Goal: Task Accomplishment & Management: Complete application form

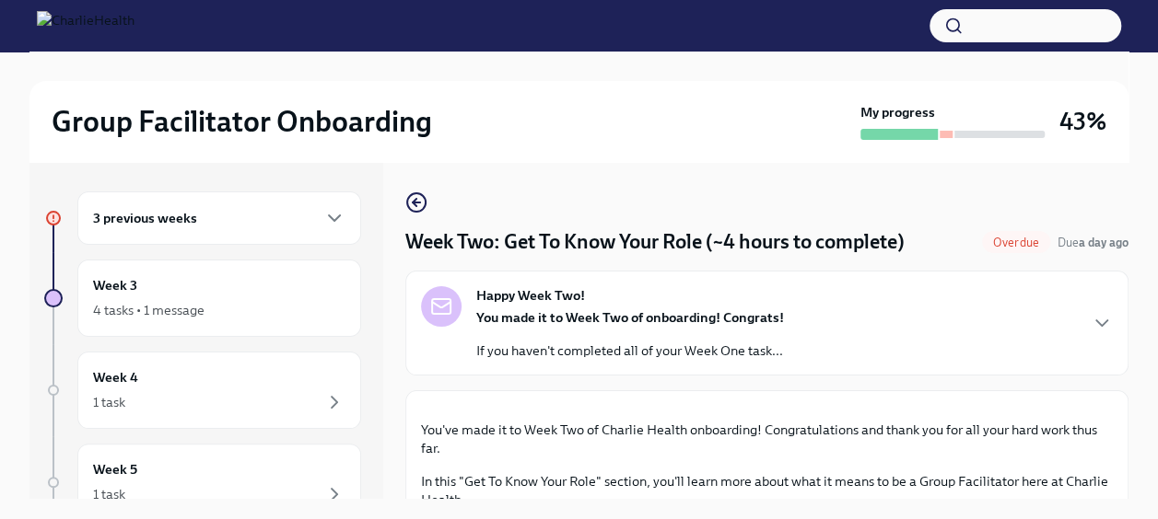
click at [285, 204] on div "3 previous weeks" at bounding box center [219, 218] width 284 height 53
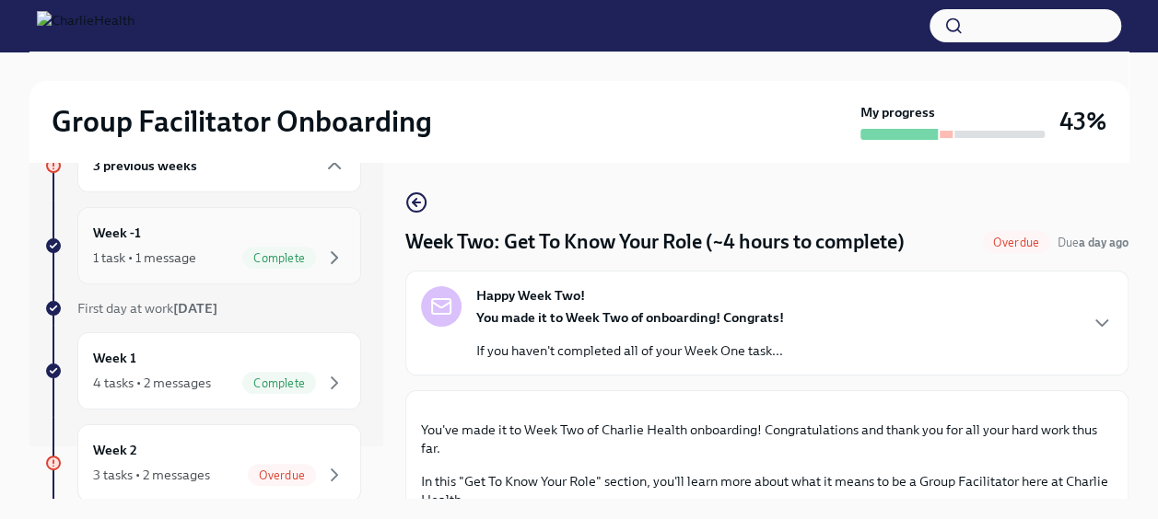
scroll to position [50, 0]
click at [263, 254] on span "Complete" at bounding box center [279, 261] width 74 height 14
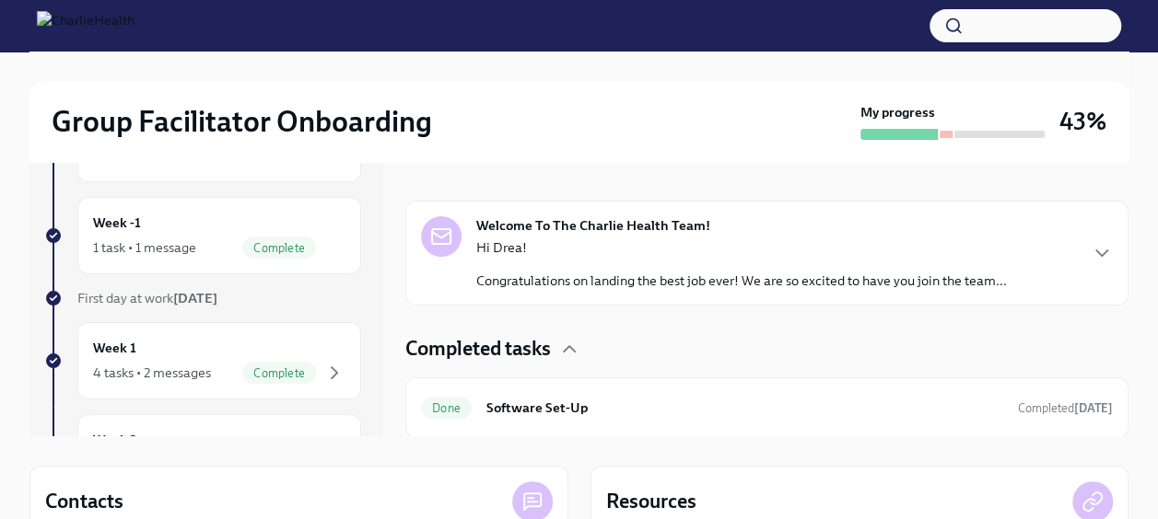
scroll to position [62, 0]
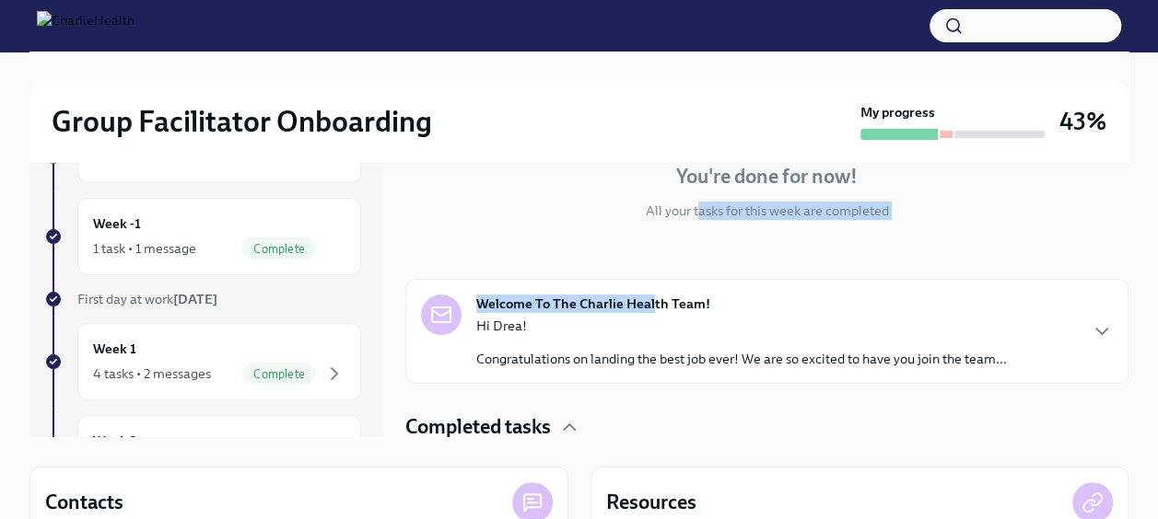
drag, startPoint x: 691, startPoint y: 239, endPoint x: 643, endPoint y: 262, distance: 52.7
click at [643, 262] on div "🎉 You're done for now! All your tasks for this week are completed Welcome To Th…" at bounding box center [766, 289] width 723 height 455
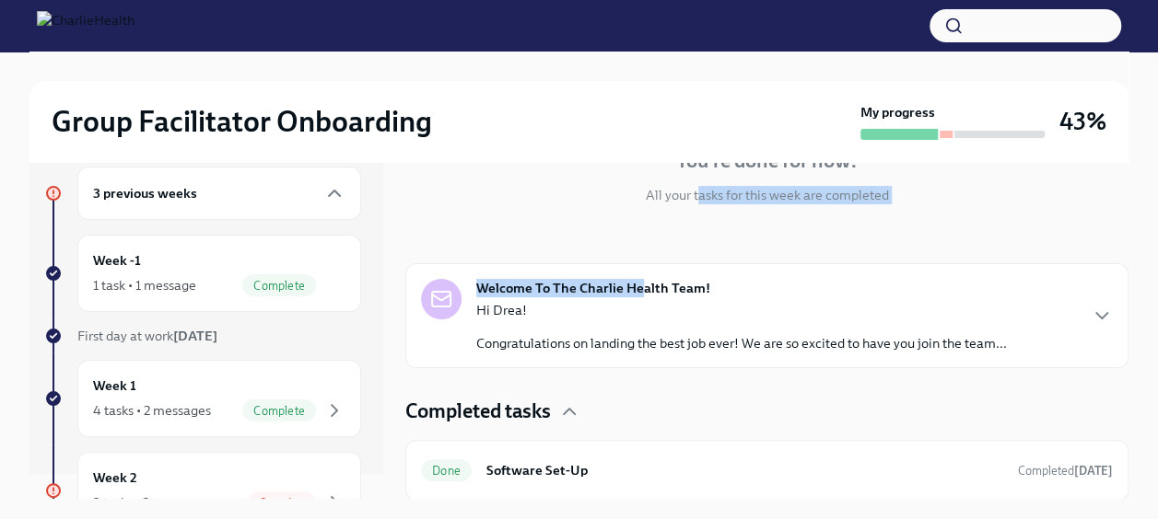
scroll to position [28, 0]
click at [204, 387] on div "Week 1 4 tasks • 2 messages Complete" at bounding box center [219, 396] width 252 height 46
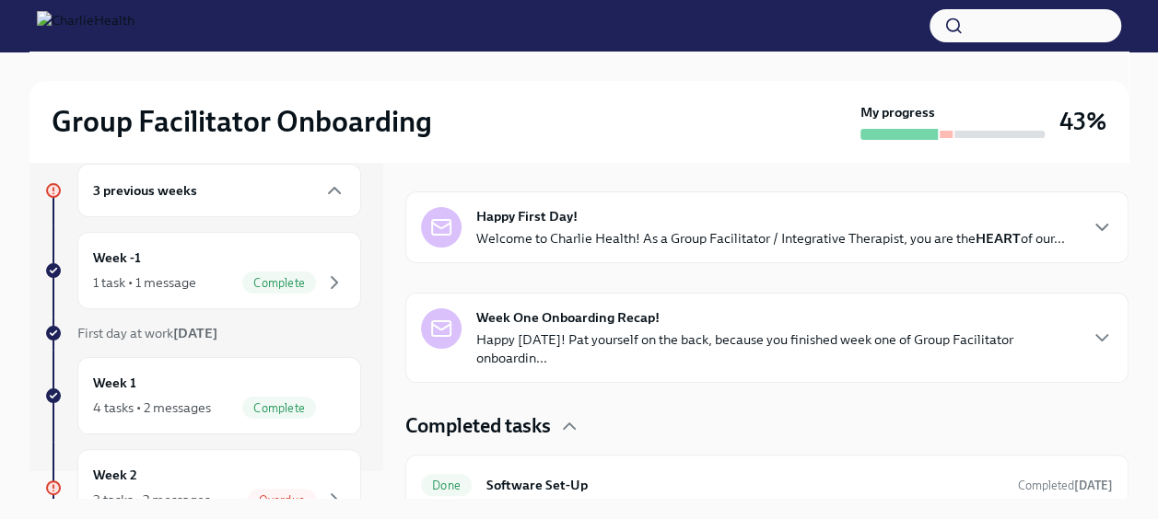
scroll to position [274, 0]
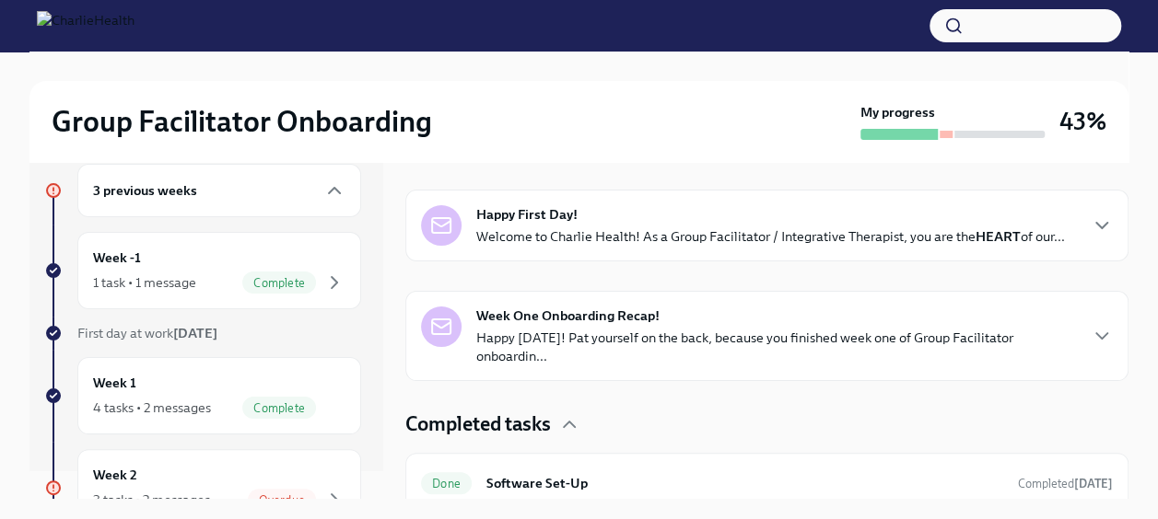
click at [663, 246] on p "Welcome to Charlie Health! As a Group Facilitator / Integrative Therapist, you …" at bounding box center [770, 236] width 588 height 18
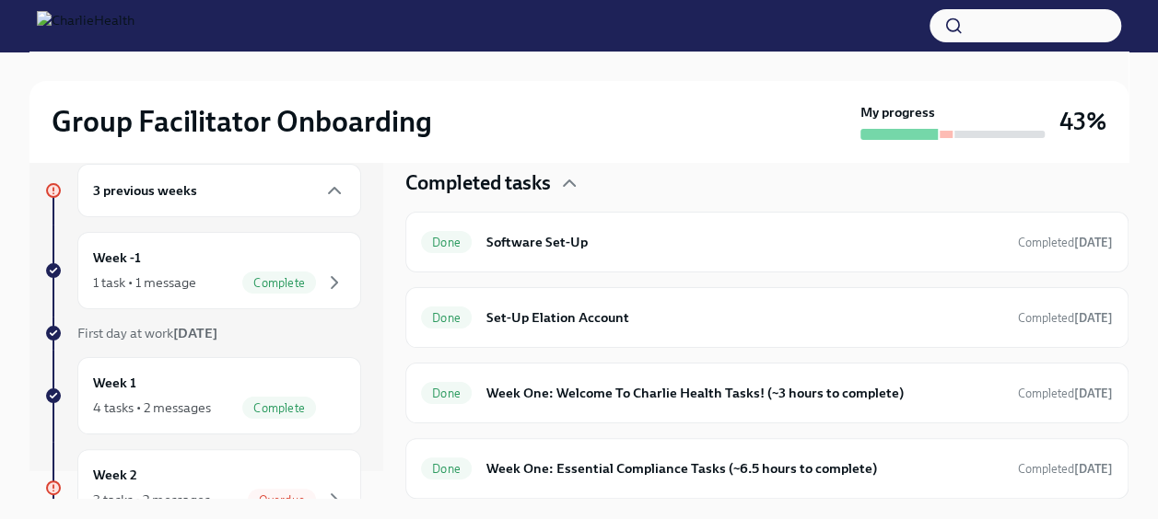
scroll to position [1048, 0]
click at [732, 124] on p "Happy [DATE]! Pat yourself on the back, because you finished week one of Group …" at bounding box center [776, 105] width 600 height 37
click at [611, 411] on div "Done Week One: Welcome To Charlie Health Tasks! (~3 hours to complete) Complete…" at bounding box center [766, 393] width 723 height 61
click at [630, 392] on h6 "Week One: Welcome To Charlie Health Tasks! (~3 hours to complete)" at bounding box center [744, 393] width 517 height 20
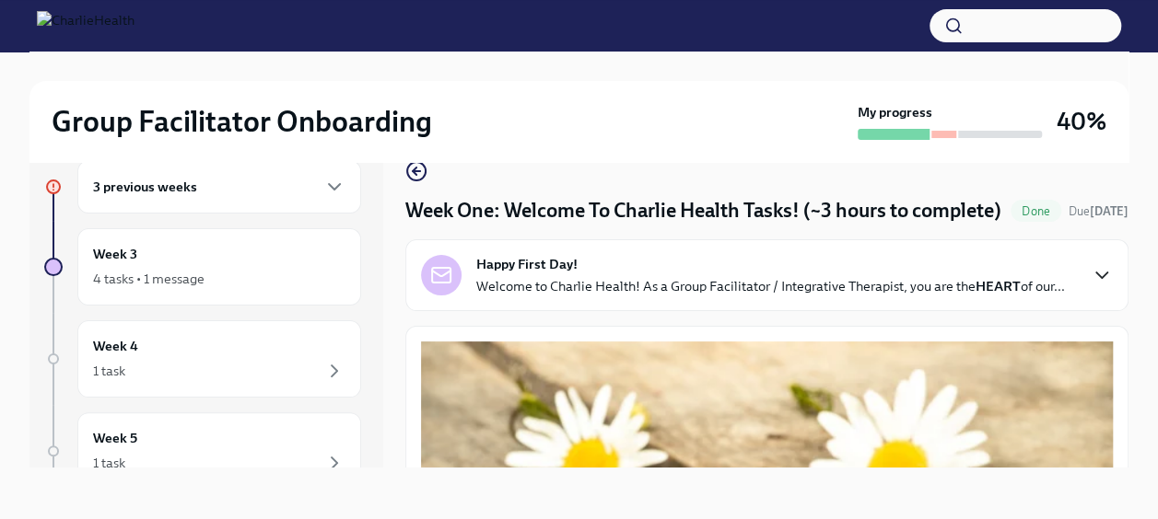
click at [1090, 286] on icon "button" at bounding box center [1101, 275] width 22 height 22
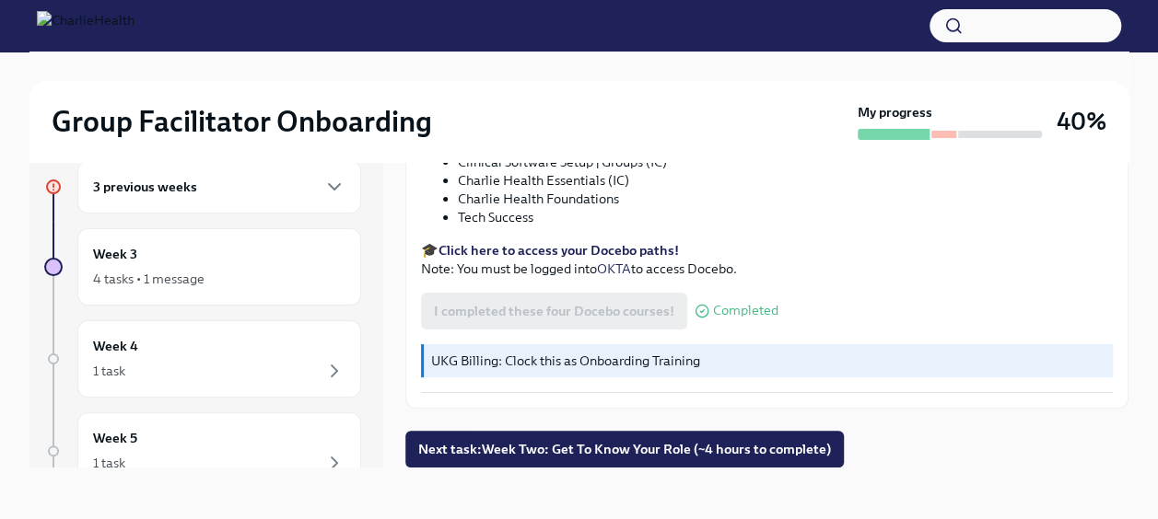
scroll to position [3266, 0]
click at [300, 168] on div "3 previous weeks" at bounding box center [219, 186] width 284 height 53
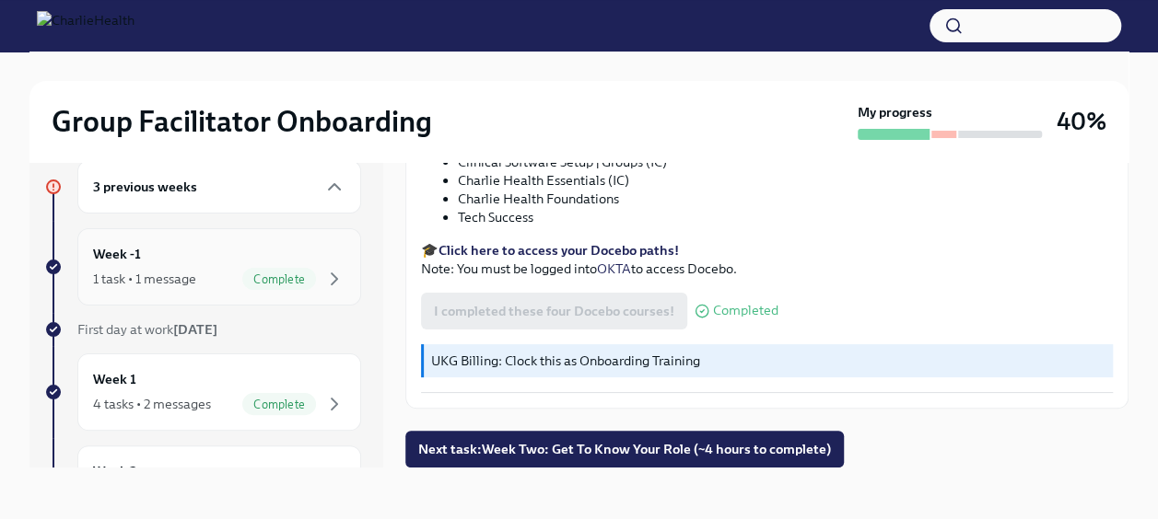
click at [175, 273] on div "1 task • 1 message" at bounding box center [144, 279] width 103 height 18
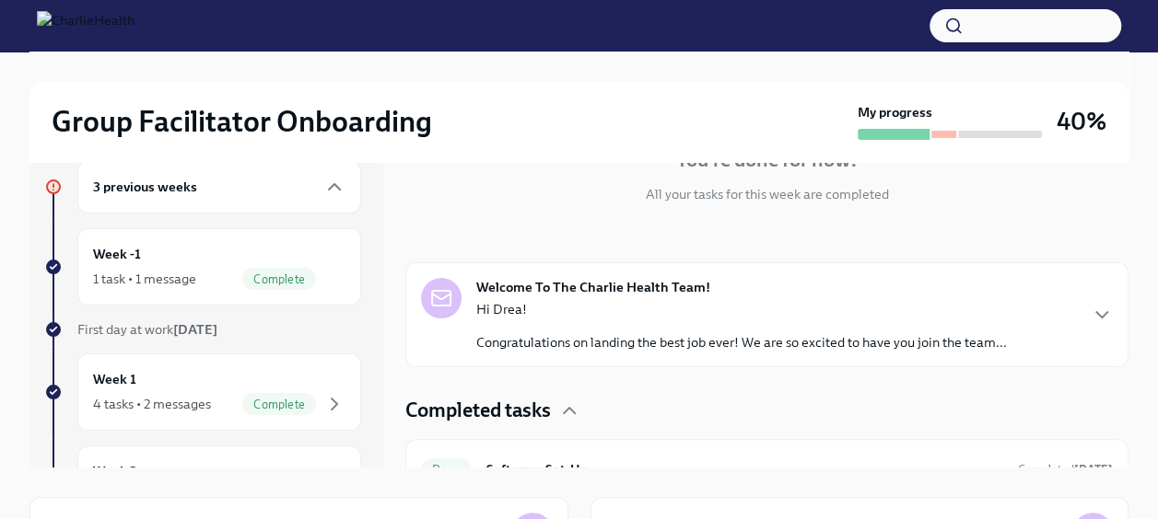
scroll to position [171, 0]
click at [665, 288] on strong "Welcome To The Charlie Health Team!" at bounding box center [593, 286] width 234 height 18
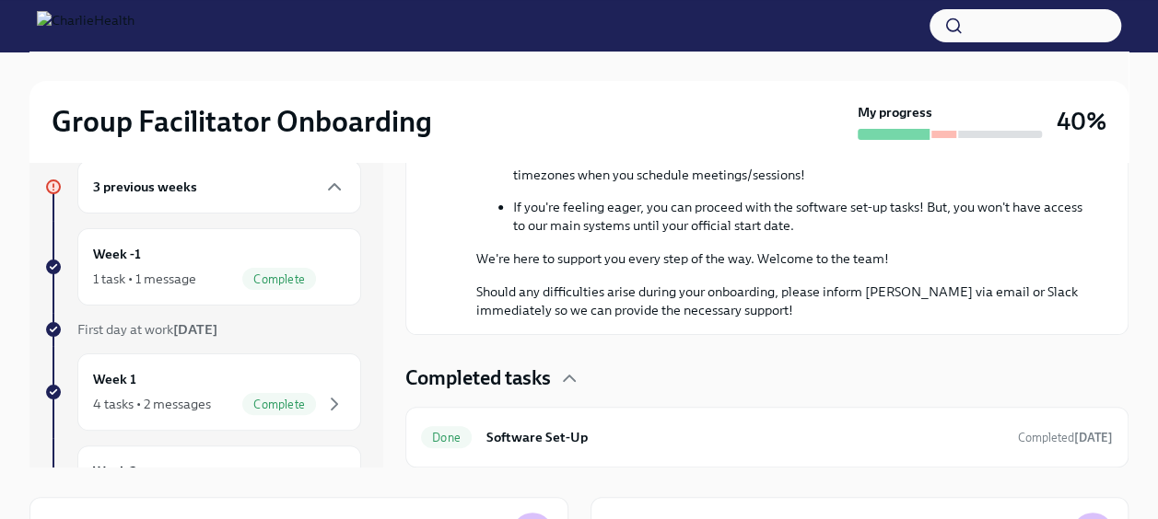
scroll to position [1083, 0]
click at [575, 367] on div "Completed tasks" at bounding box center [766, 379] width 723 height 28
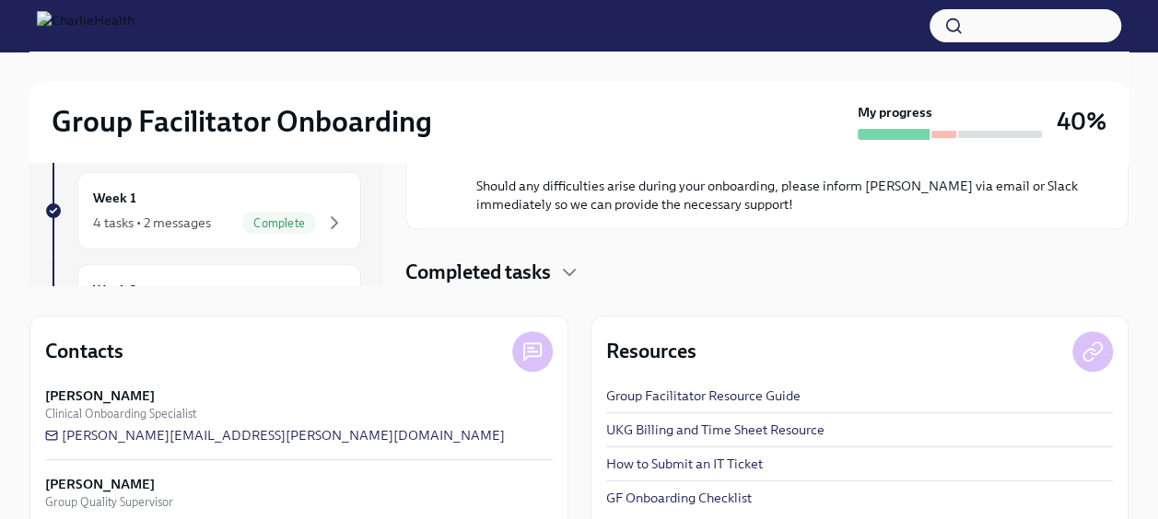
scroll to position [251, 0]
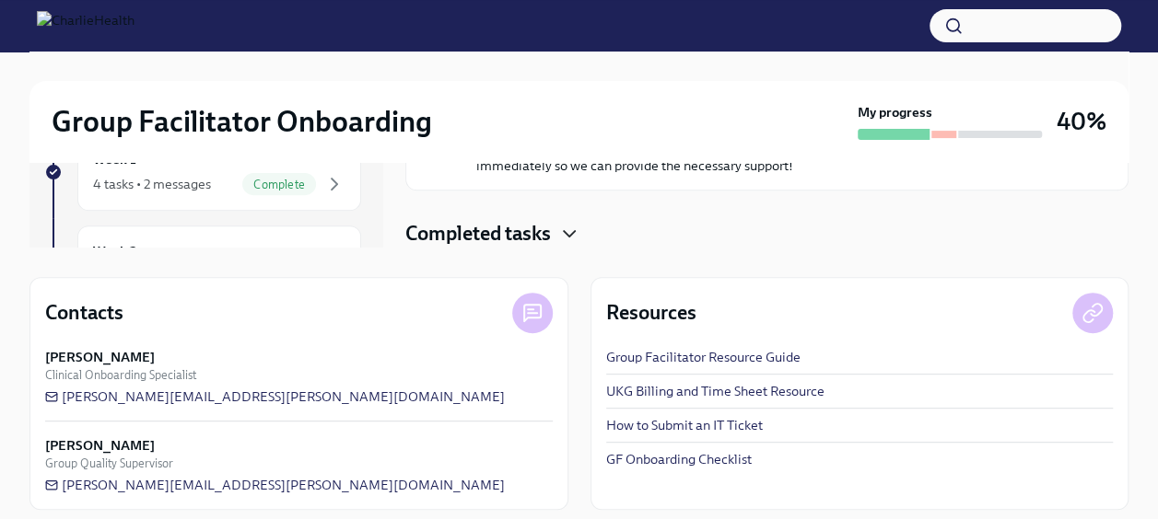
click at [574, 238] on icon "button" at bounding box center [569, 234] width 22 height 22
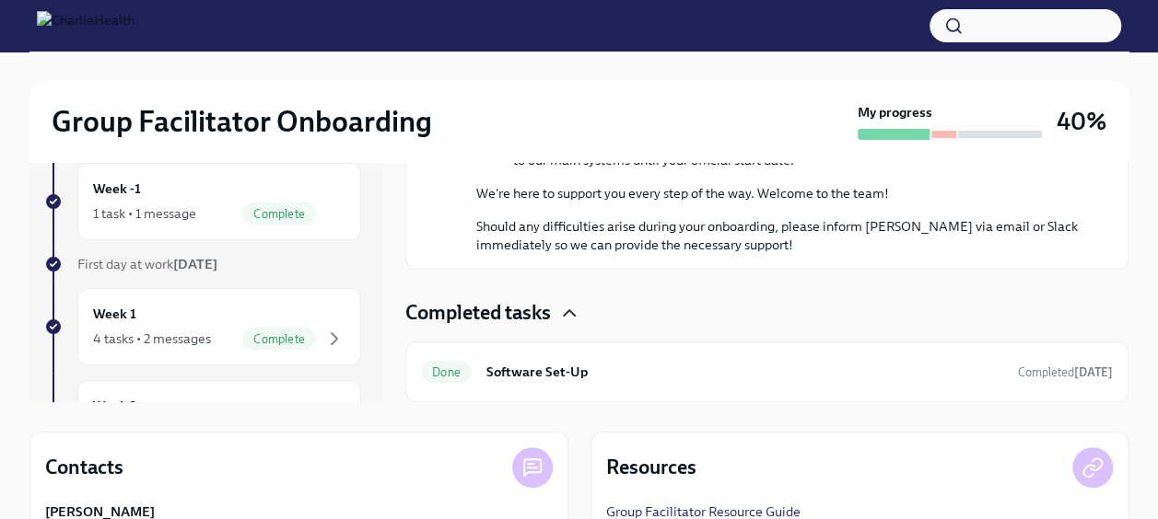
scroll to position [60, 0]
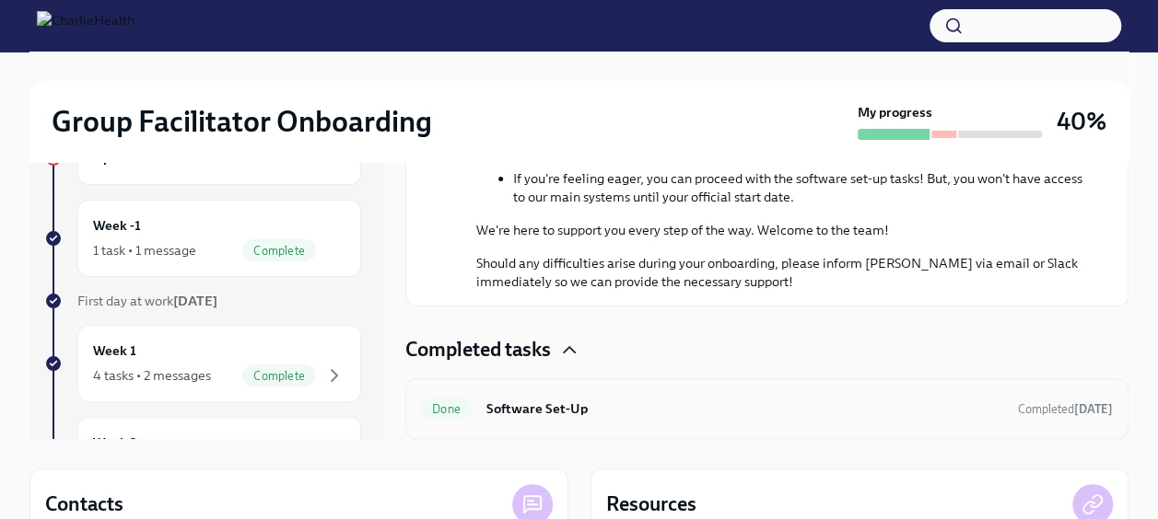
click at [564, 417] on h6 "Software Set-Up" at bounding box center [744, 409] width 517 height 20
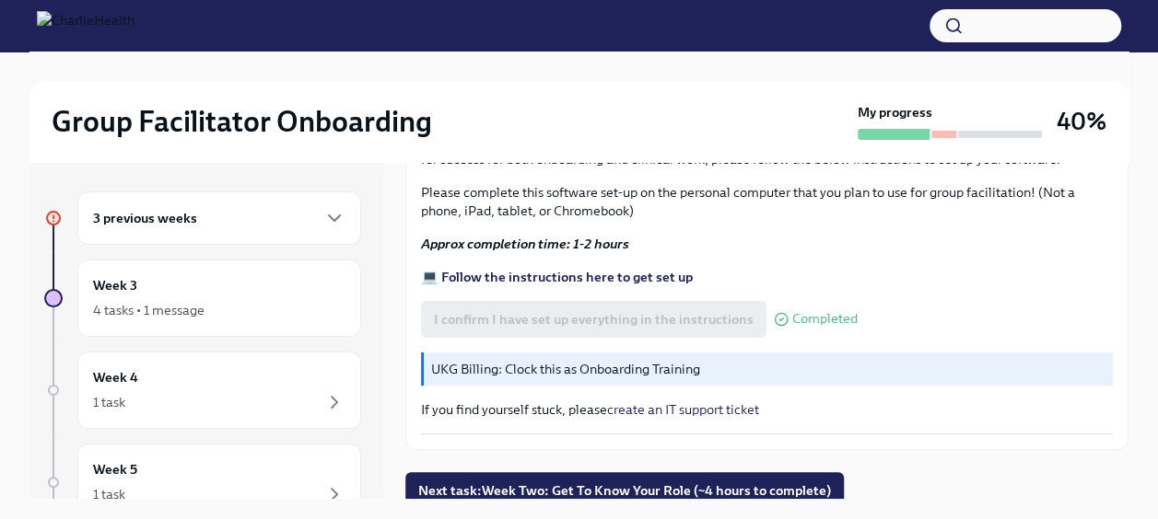
click at [269, 227] on div "3 previous weeks" at bounding box center [219, 218] width 252 height 22
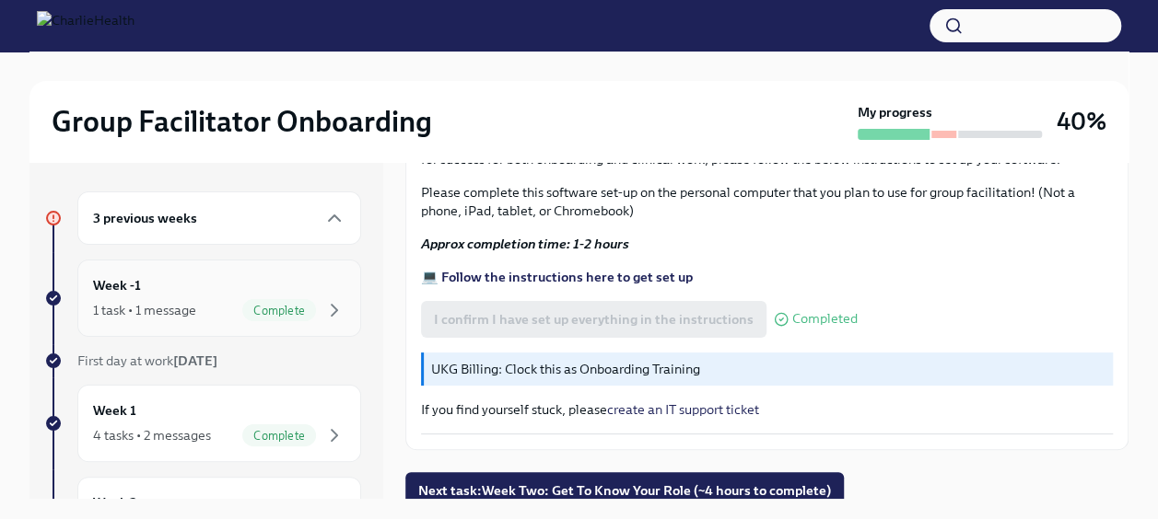
click at [185, 285] on div "Week -1 1 task • 1 message Complete" at bounding box center [219, 298] width 252 height 46
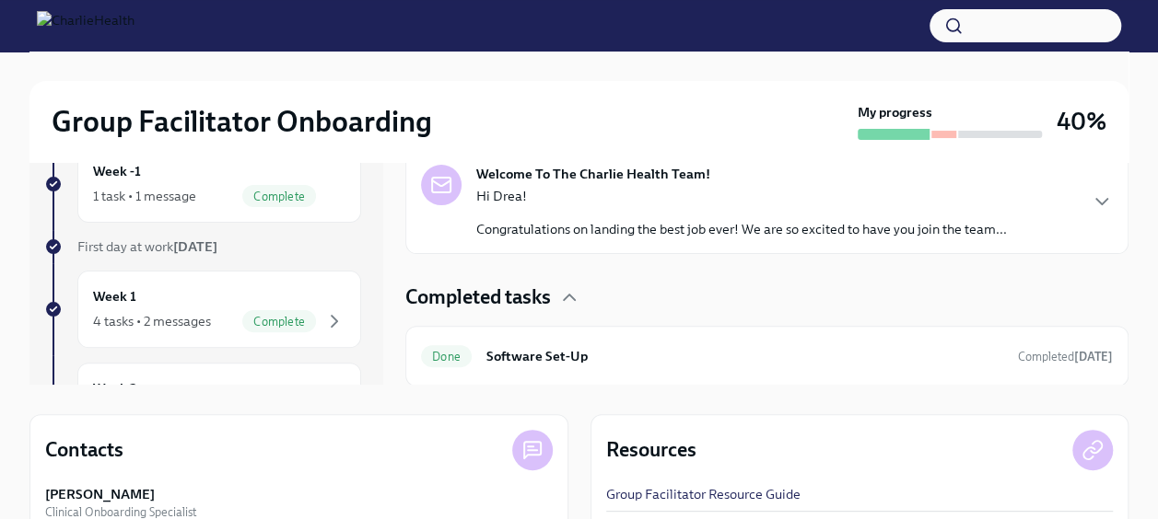
scroll to position [110, 0]
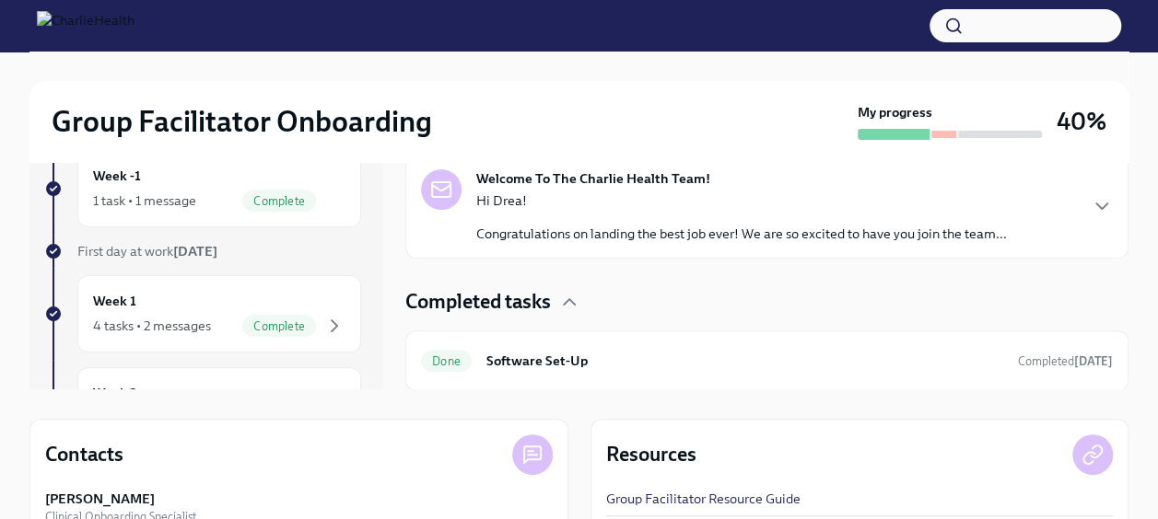
click at [1059, 182] on div "Welcome To The Charlie Health Team! Hi Drea! Congratulations on landing the bes…" at bounding box center [767, 206] width 692 height 74
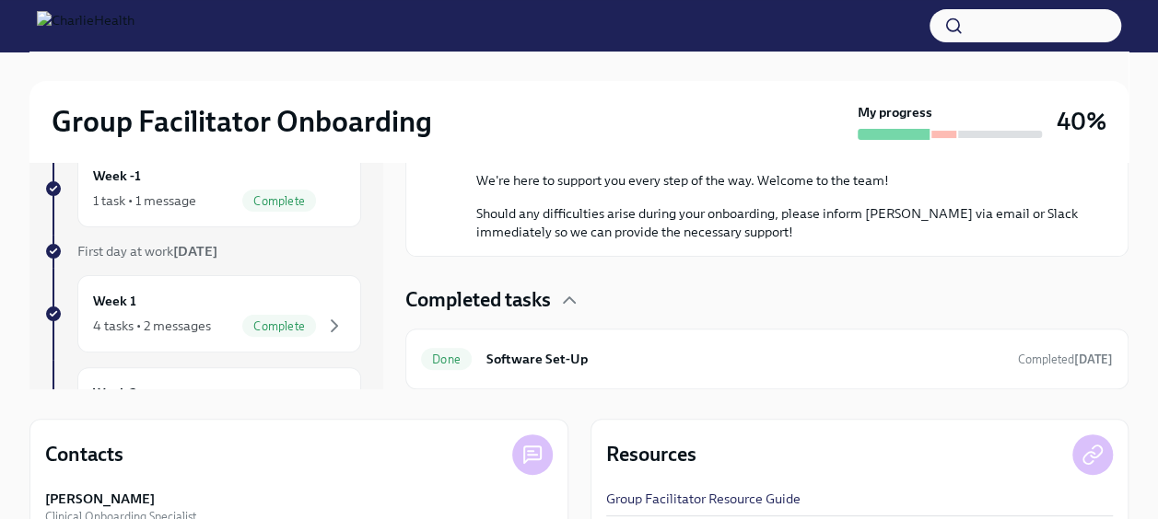
scroll to position [1083, 0]
click at [164, 315] on div "4 tasks • 2 messages Complete" at bounding box center [219, 326] width 252 height 22
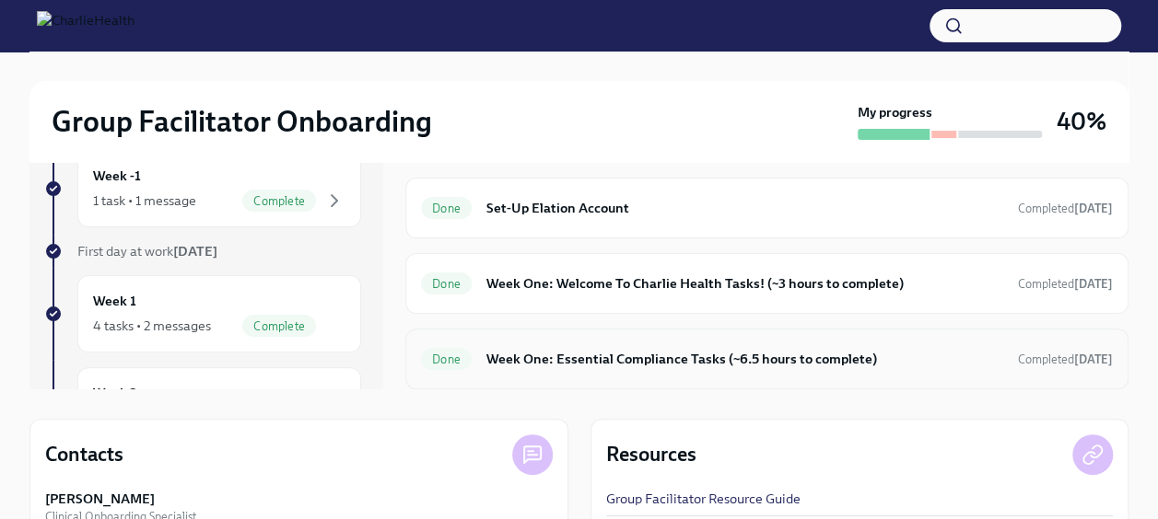
click at [660, 359] on h6 "Week One: Essential Compliance Tasks (~6.5 hours to complete)" at bounding box center [744, 359] width 517 height 20
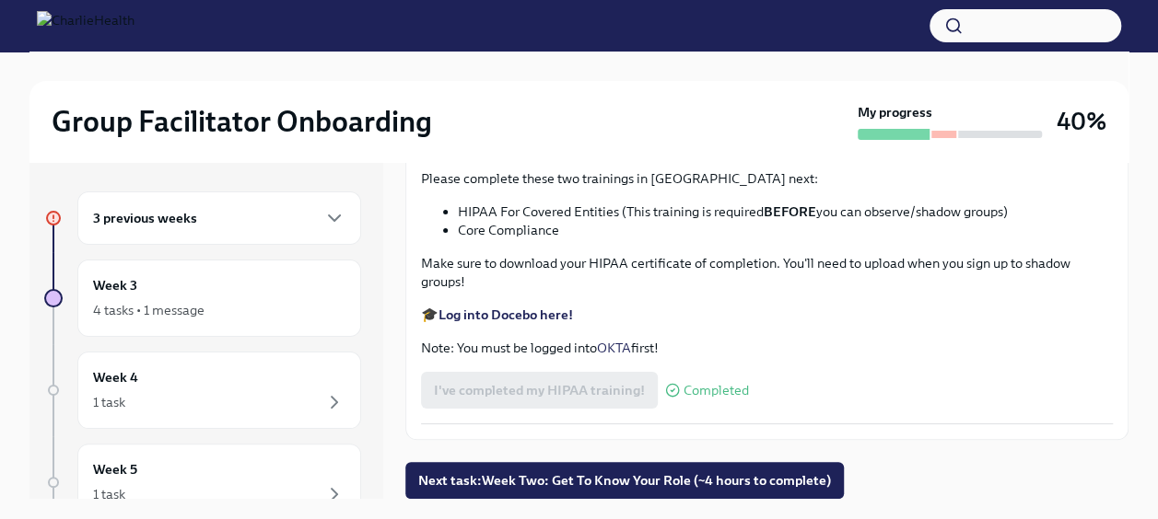
click at [320, 201] on div "3 previous weeks" at bounding box center [219, 218] width 284 height 53
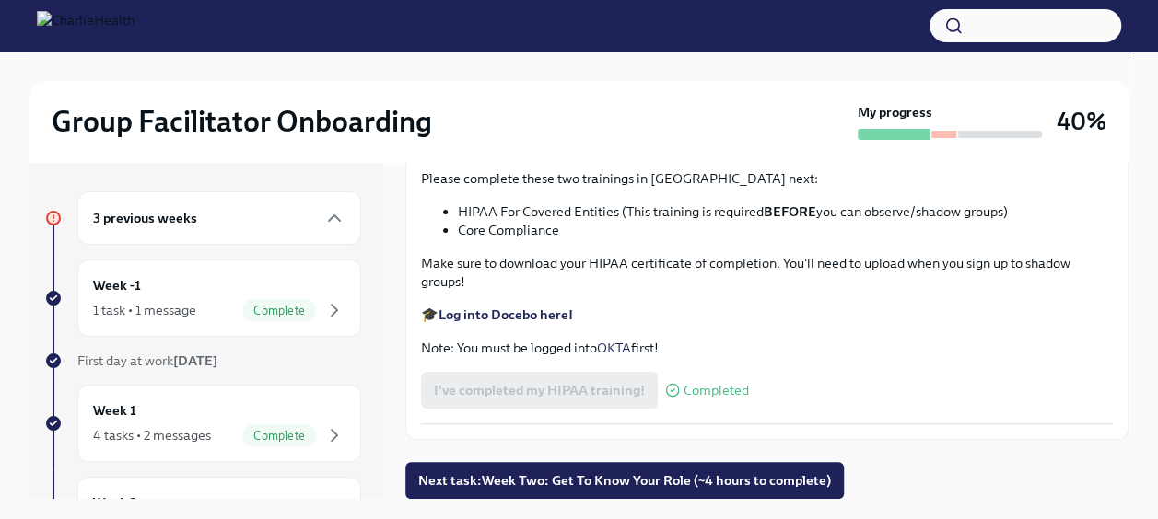
click at [1013, 16] on button "button" at bounding box center [1025, 25] width 192 height 33
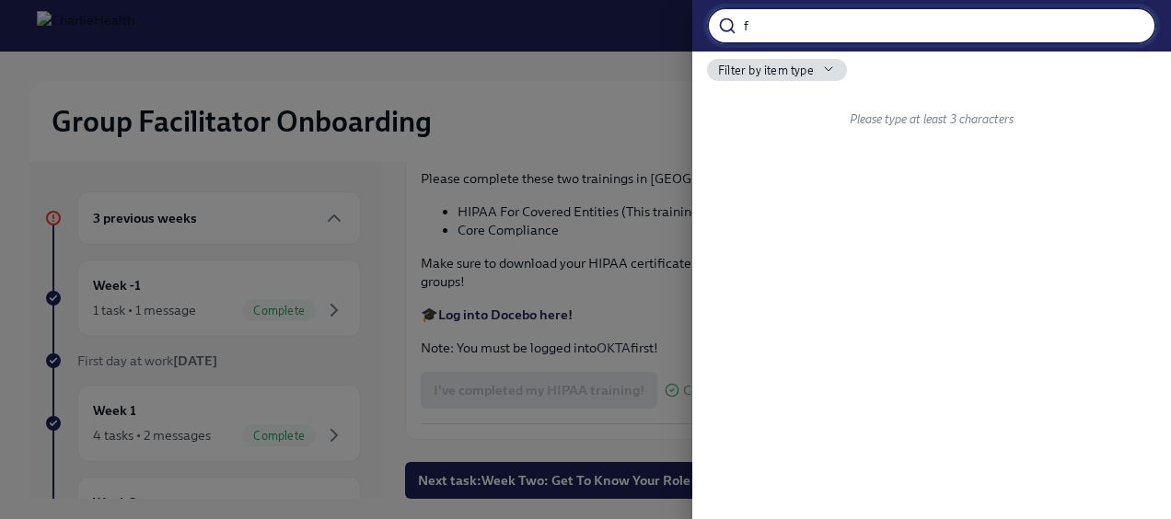
click at [1013, 16] on input "f" at bounding box center [950, 25] width 413 height 37
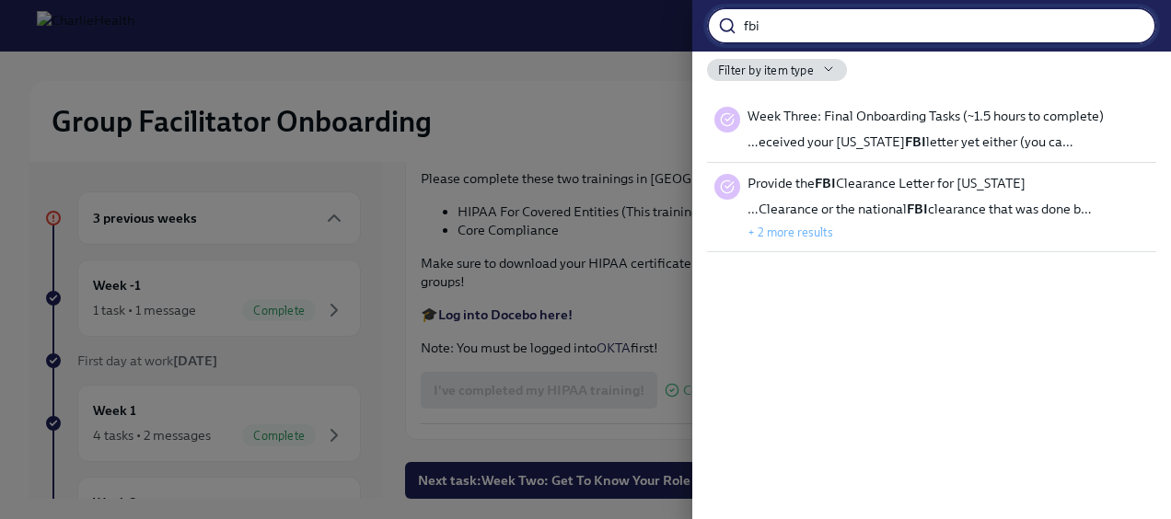
type input "fbi"
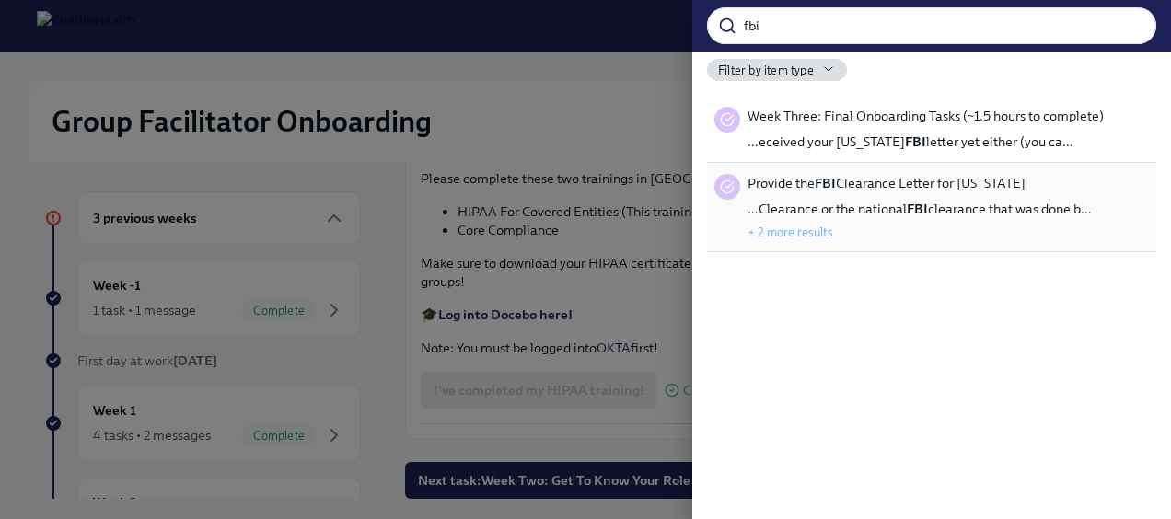
click at [903, 203] on span "…Clearance or the national FBI clearance that was done b…" at bounding box center [920, 209] width 344 height 18
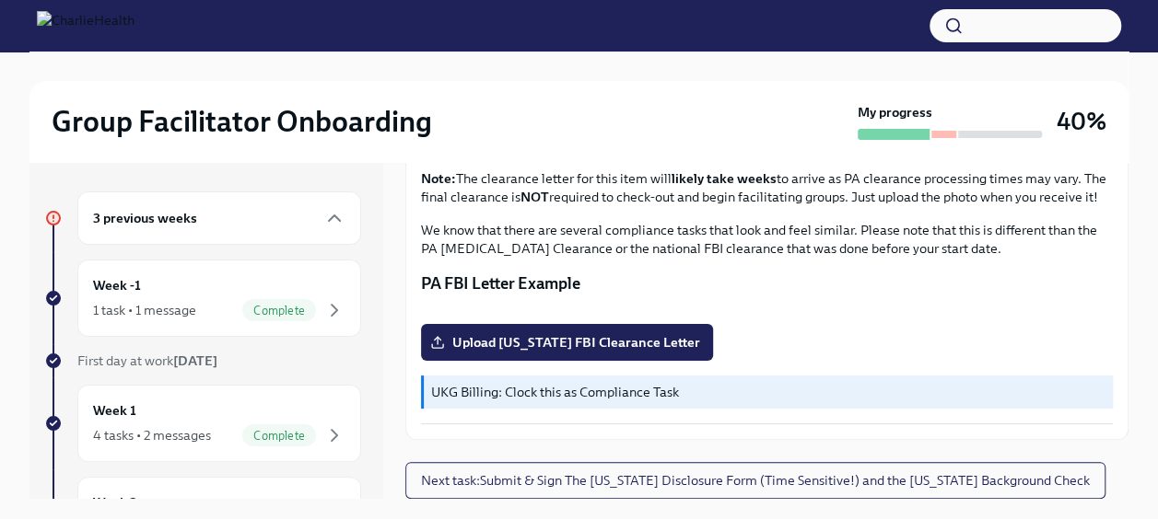
scroll to position [533, 0]
click at [257, 271] on div "Week -1 1 task • 1 message Complete" at bounding box center [219, 298] width 284 height 77
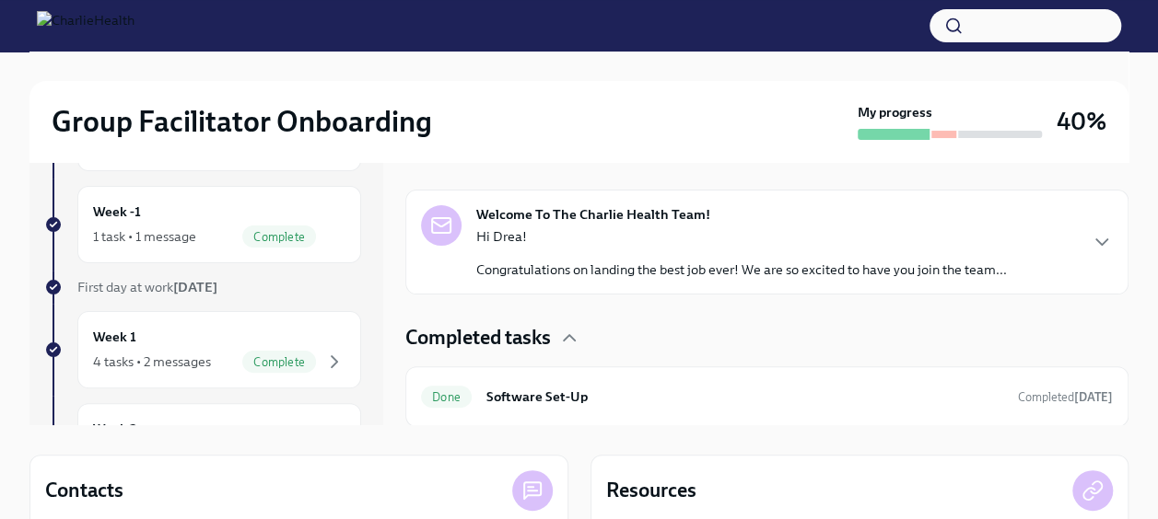
scroll to position [85, 0]
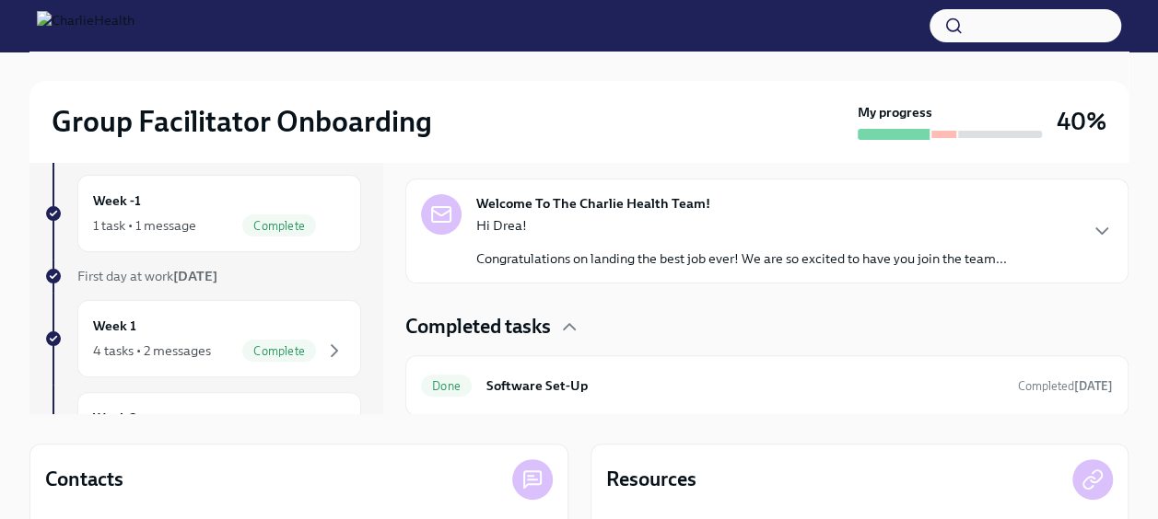
click at [712, 256] on p "Congratulations on landing the best job ever! We are so excited to have you joi…" at bounding box center [741, 259] width 530 height 18
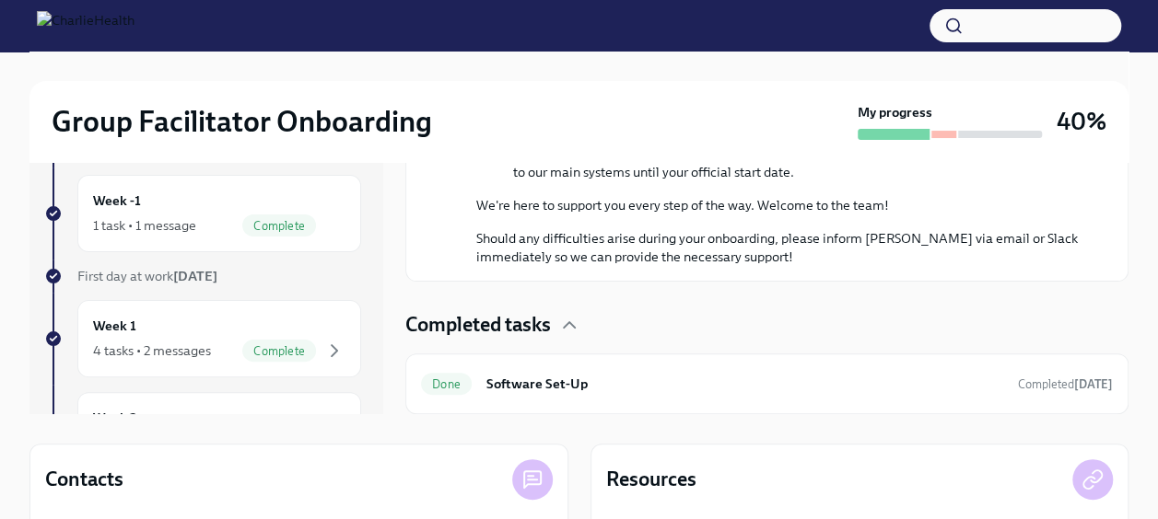
scroll to position [1083, 0]
click at [515, 377] on h6 "Software Set-Up" at bounding box center [744, 384] width 517 height 20
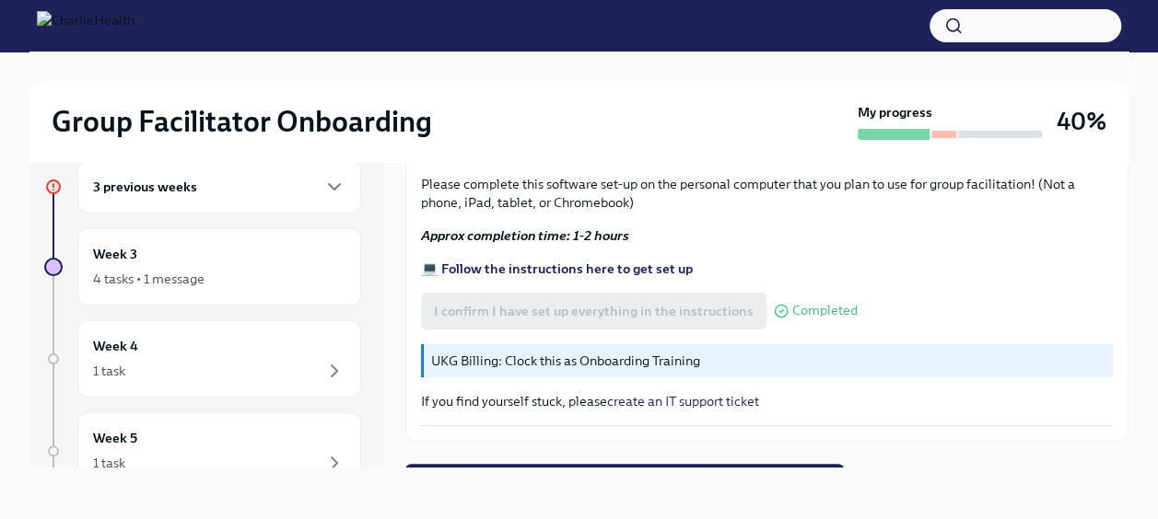
scroll to position [698, 0]
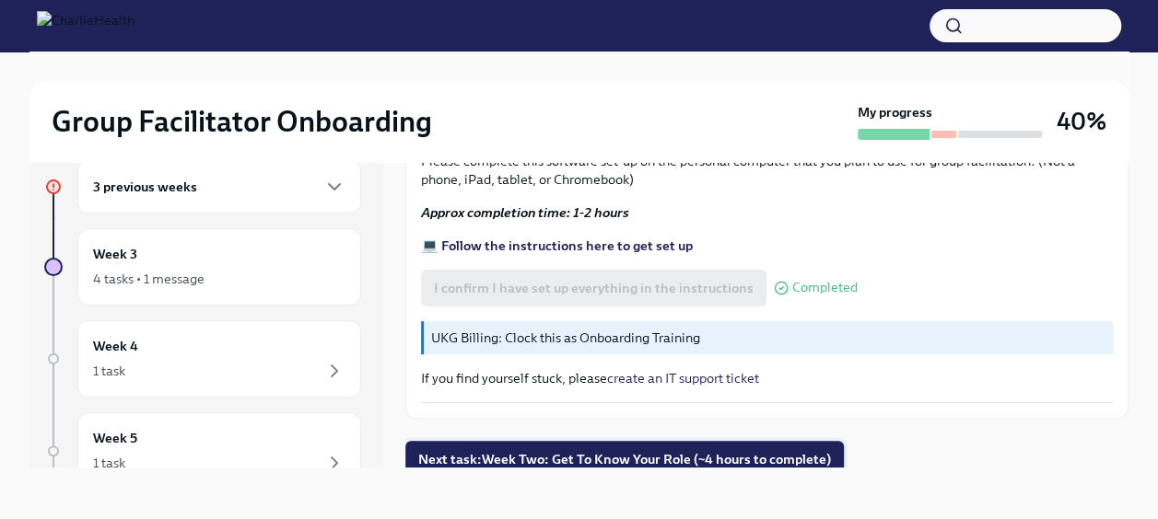
click at [562, 450] on span "Next task : Week Two: Get To Know Your Role (~4 hours to complete)" at bounding box center [624, 459] width 413 height 18
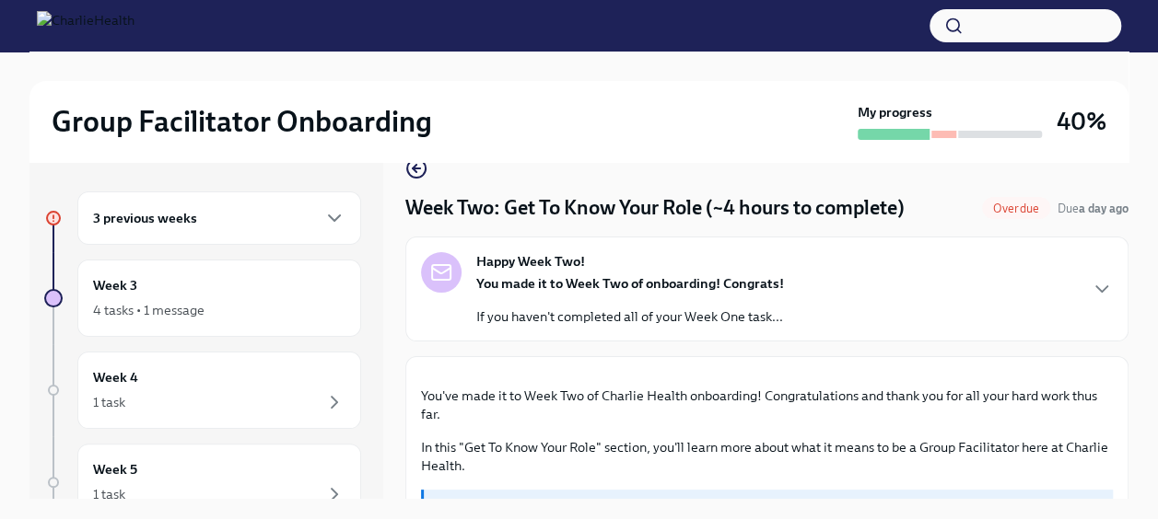
click at [215, 227] on div "3 previous weeks" at bounding box center [219, 218] width 252 height 22
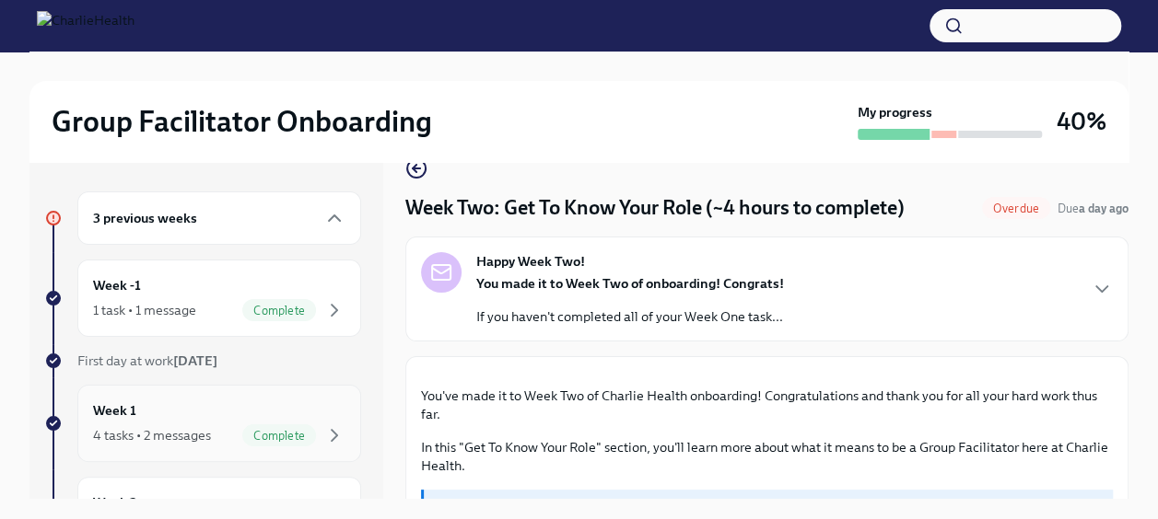
click at [181, 419] on div "Week 1 4 tasks • 2 messages Complete" at bounding box center [219, 424] width 252 height 46
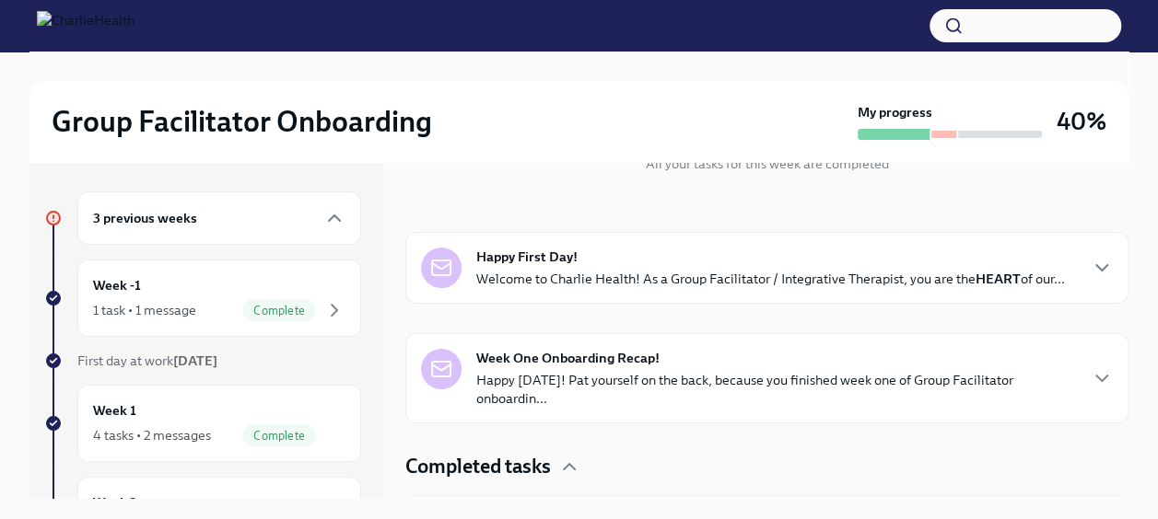
scroll to position [235, 0]
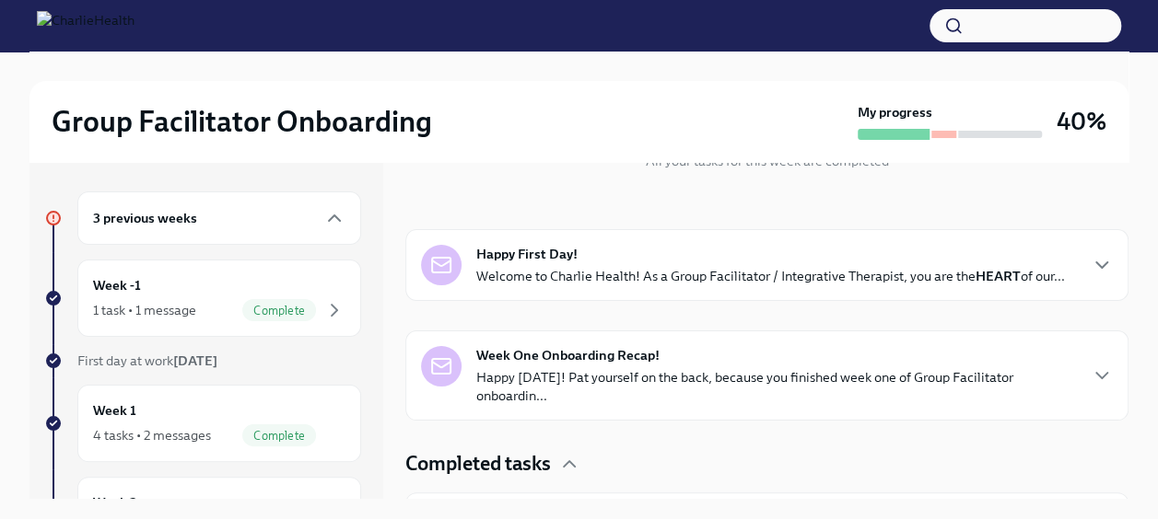
click at [590, 285] on p "Welcome to Charlie Health! As a Group Facilitator / Integrative Therapist, you …" at bounding box center [770, 276] width 588 height 18
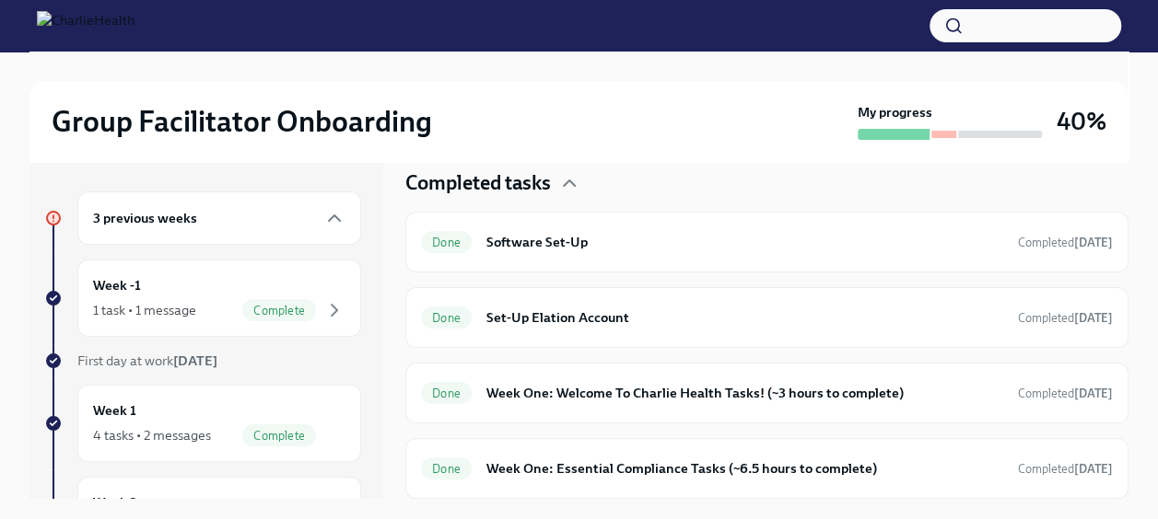
scroll to position [1066, 0]
click at [1090, 106] on icon "button" at bounding box center [1101, 95] width 22 height 22
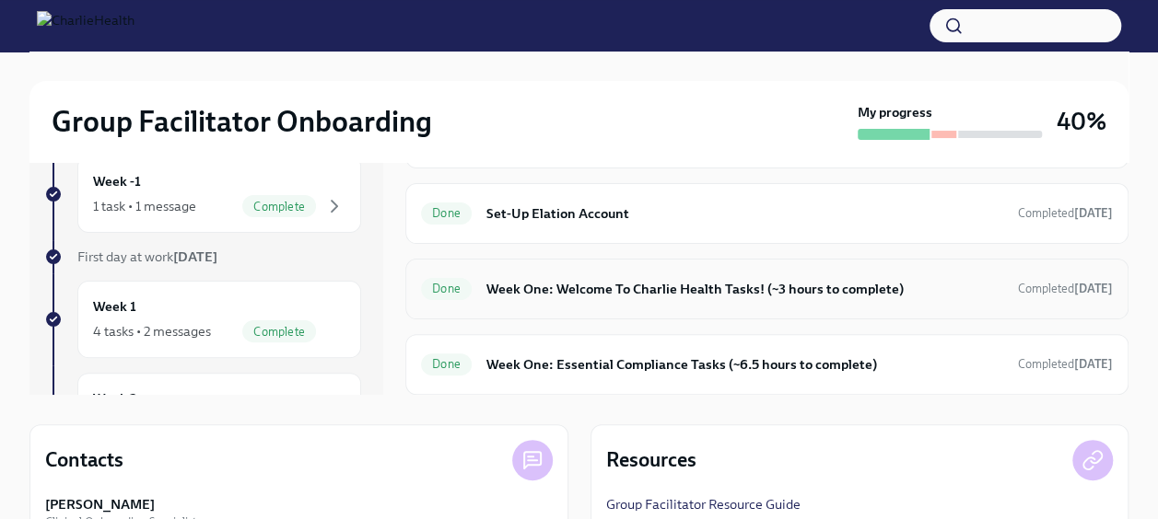
scroll to position [106, 0]
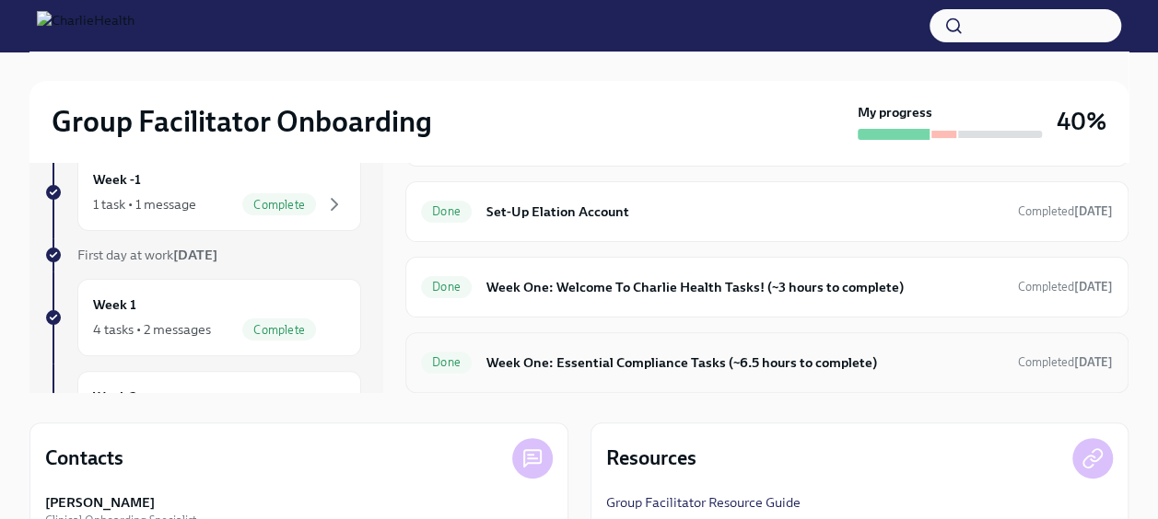
click at [700, 362] on h6 "Week One: Essential Compliance Tasks (~6.5 hours to complete)" at bounding box center [744, 363] width 517 height 20
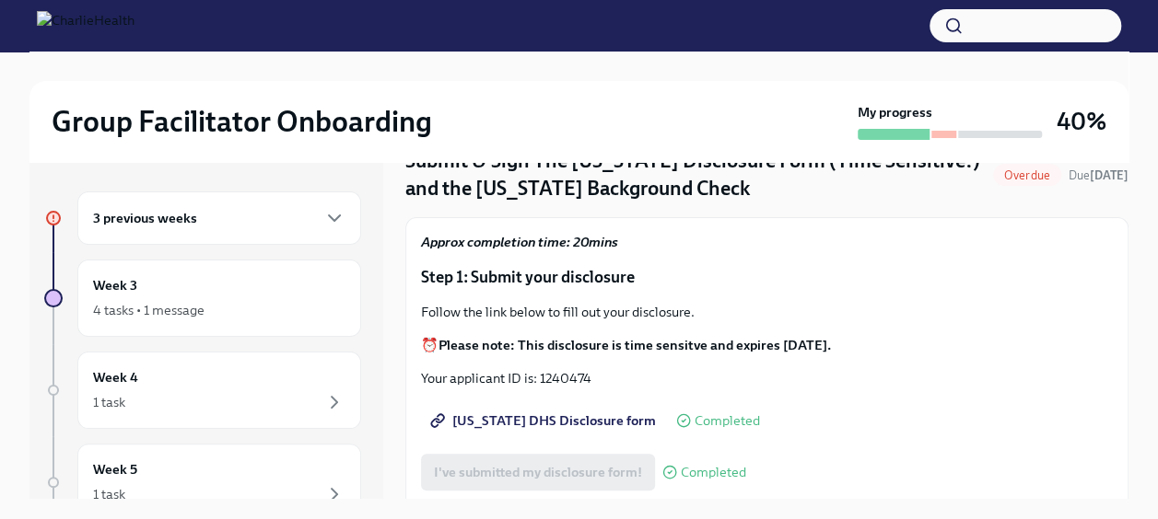
scroll to position [91, 0]
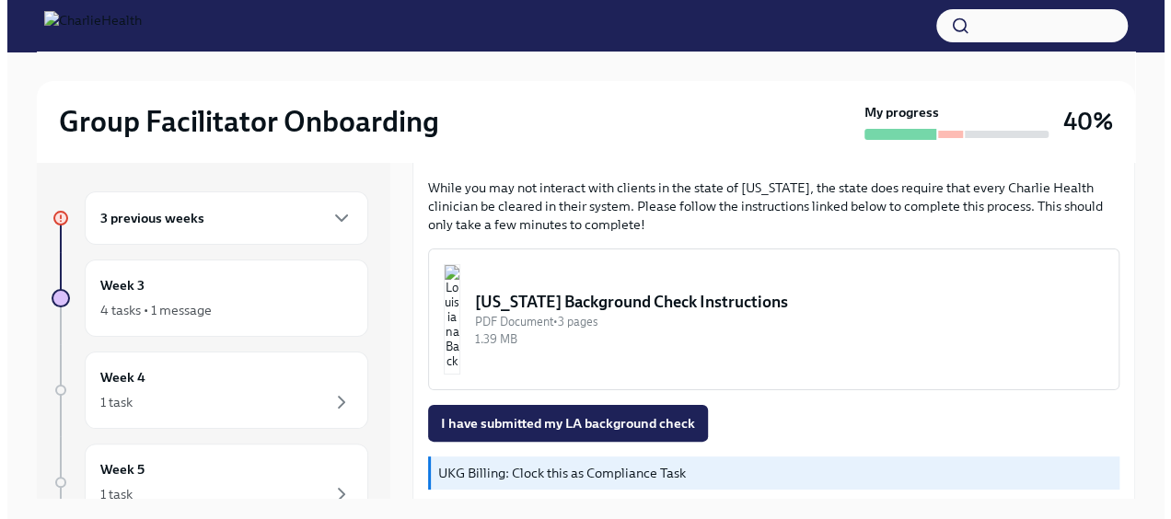
scroll to position [603, 0]
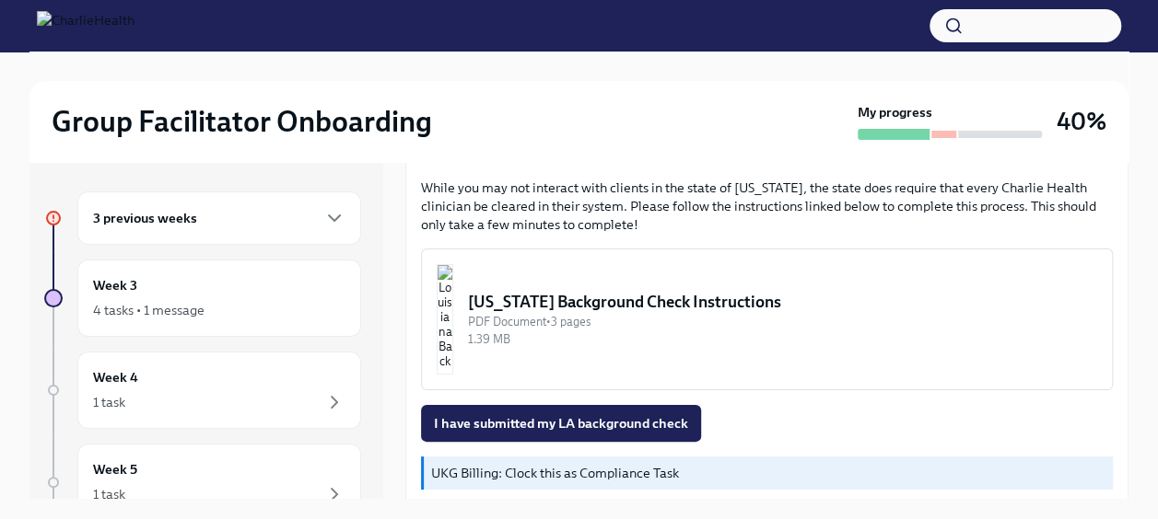
click at [600, 296] on div "[US_STATE] Background Check Instructions" at bounding box center [782, 302] width 629 height 22
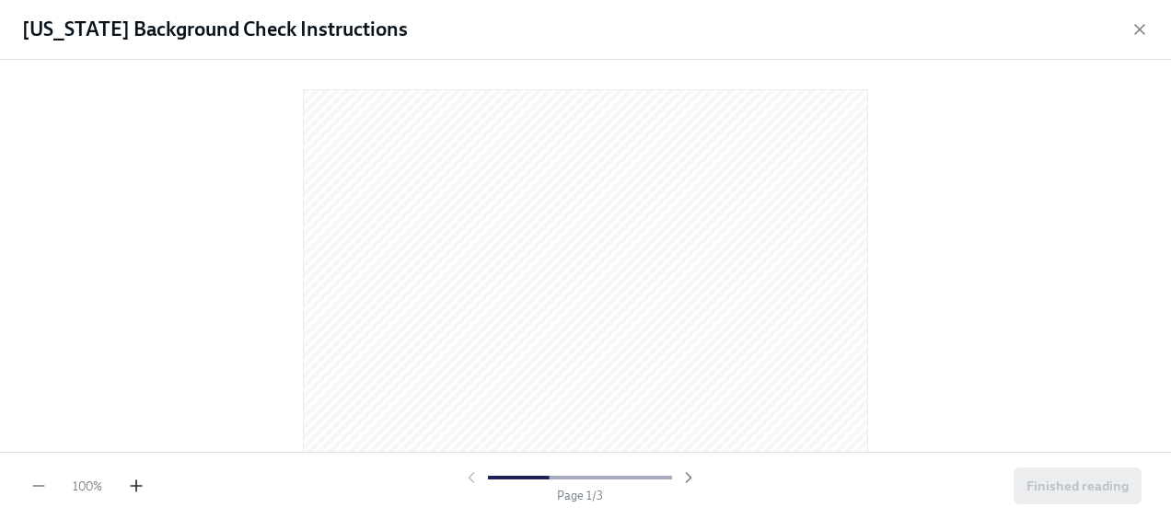
click at [133, 489] on icon "button" at bounding box center [136, 486] width 18 height 18
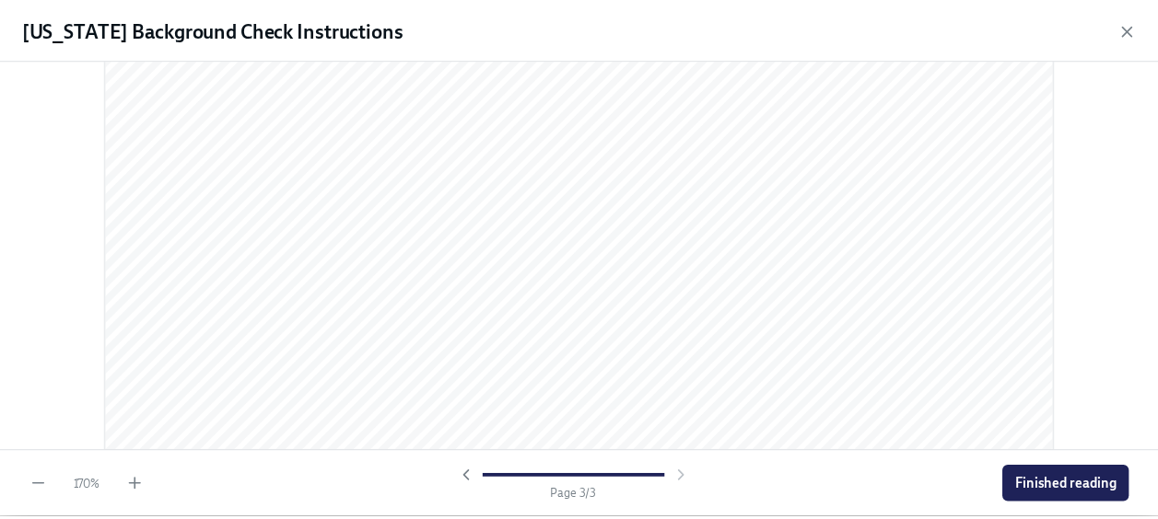
scroll to position [3161, 0]
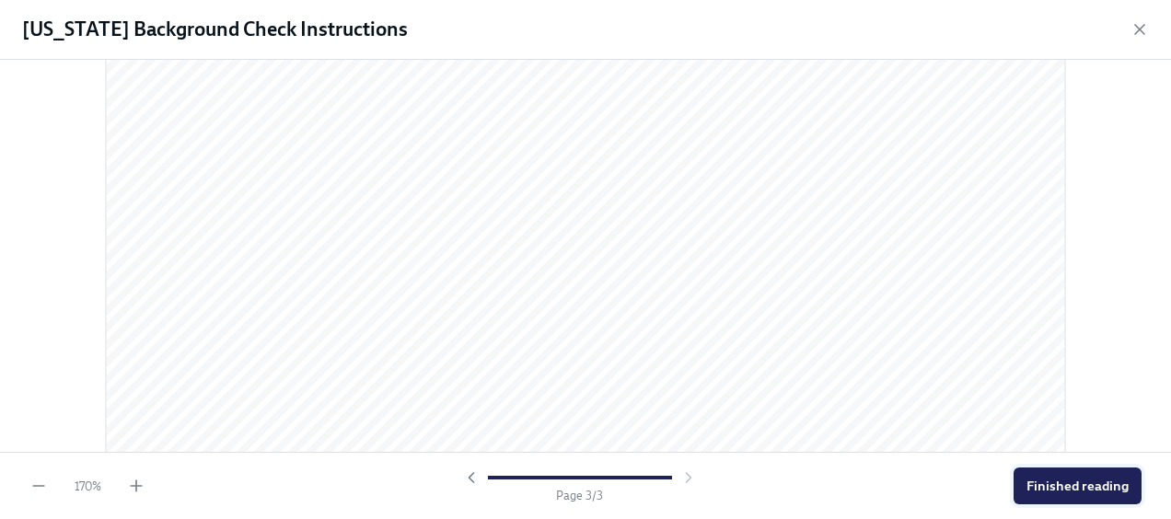
click at [1064, 476] on button "Finished reading" at bounding box center [1078, 486] width 128 height 37
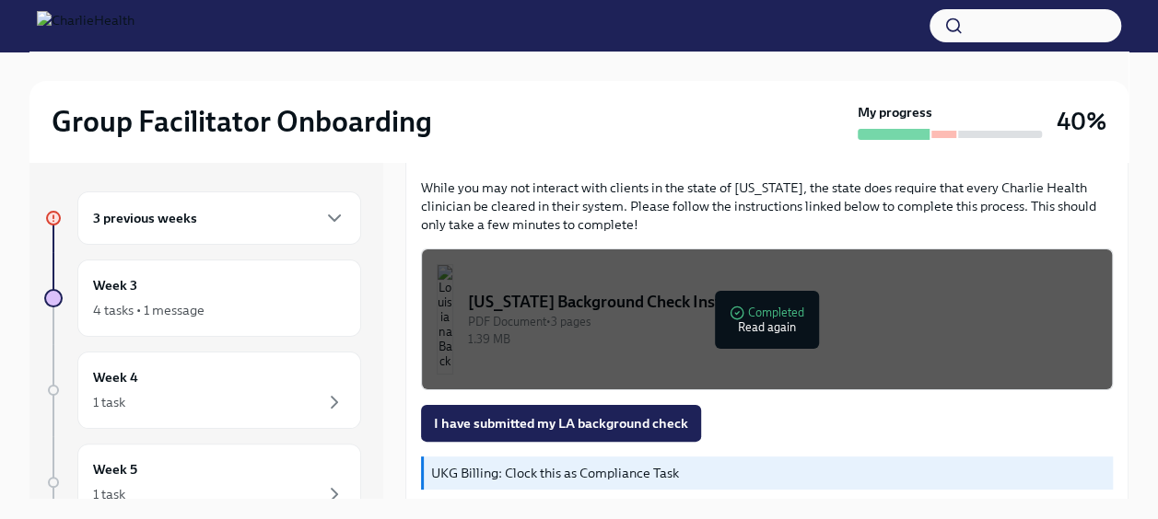
scroll to position [624, 0]
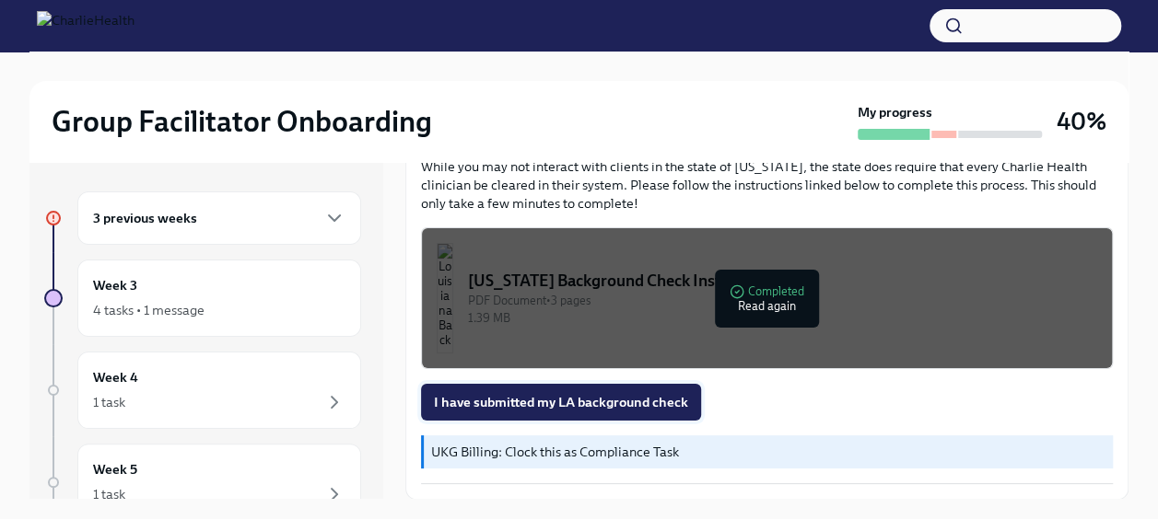
click at [593, 404] on span "I have submitted my LA background check" at bounding box center [561, 402] width 254 height 18
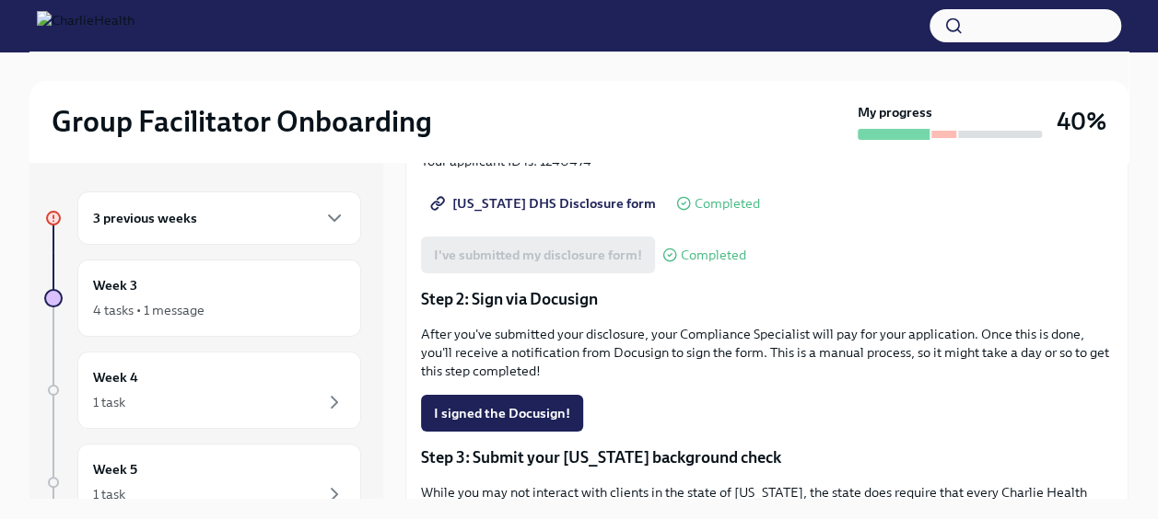
scroll to position [296, 0]
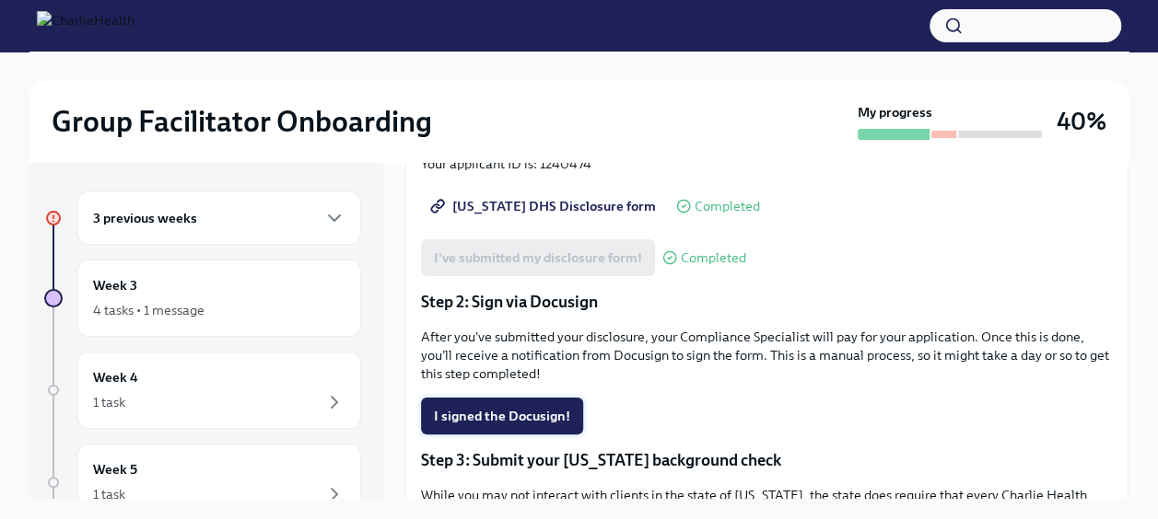
click at [530, 415] on span "I signed the Docusign!" at bounding box center [502, 416] width 136 height 18
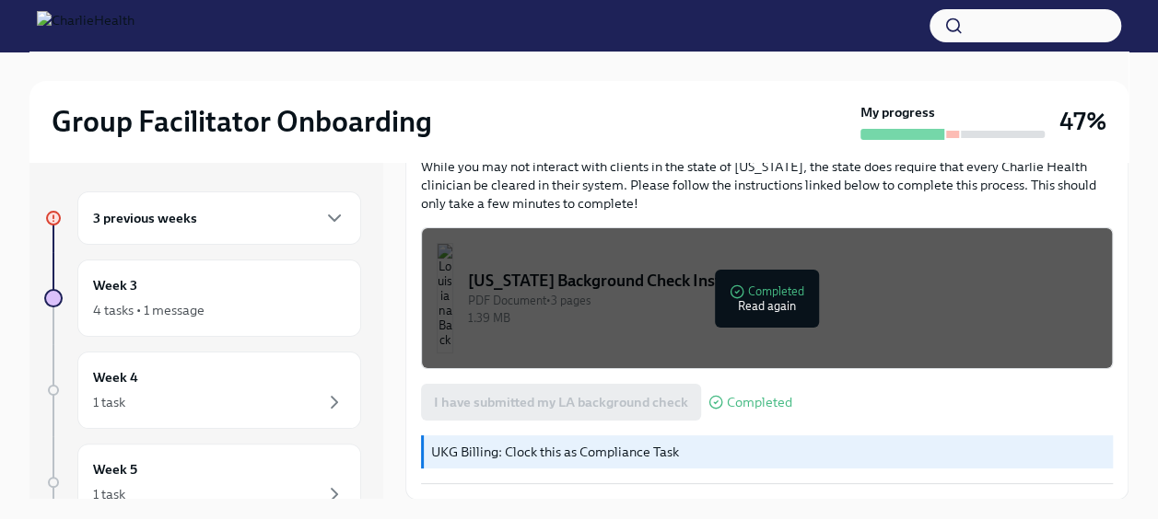
scroll to position [31, 0]
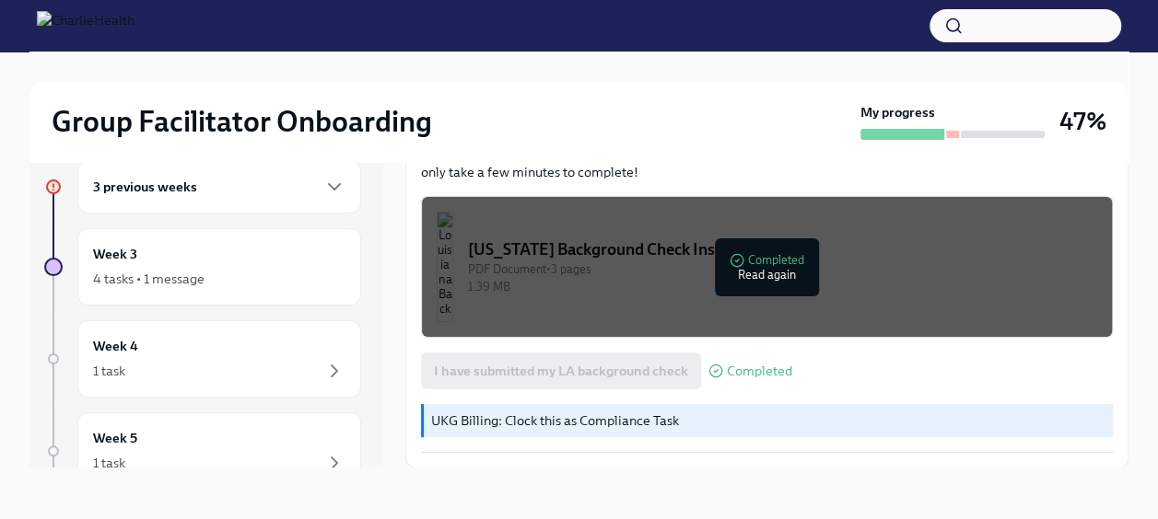
click at [263, 194] on div "3 previous weeks" at bounding box center [219, 187] width 252 height 22
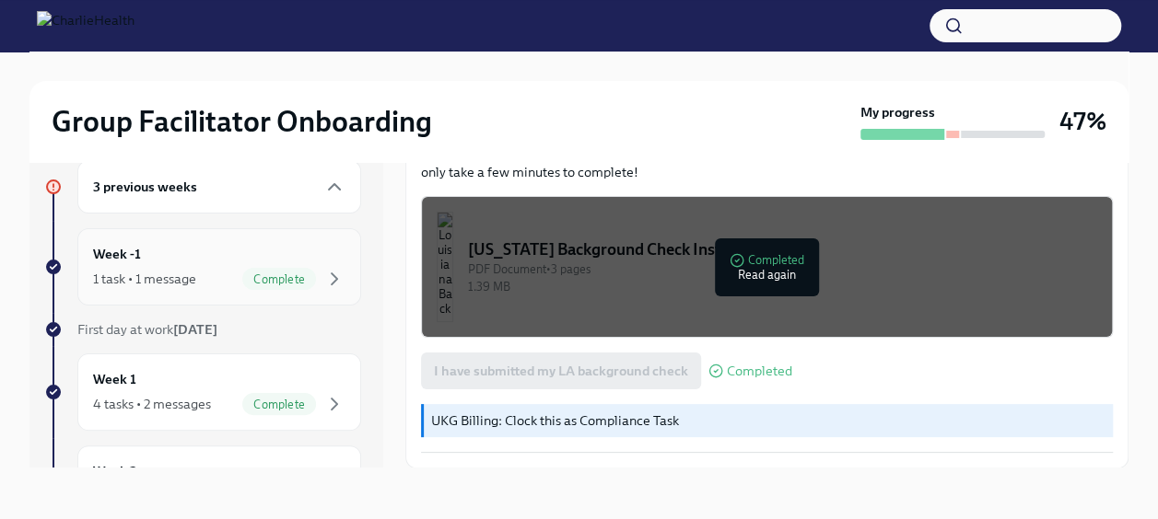
click at [172, 279] on div "1 task • 1 message" at bounding box center [144, 279] width 103 height 18
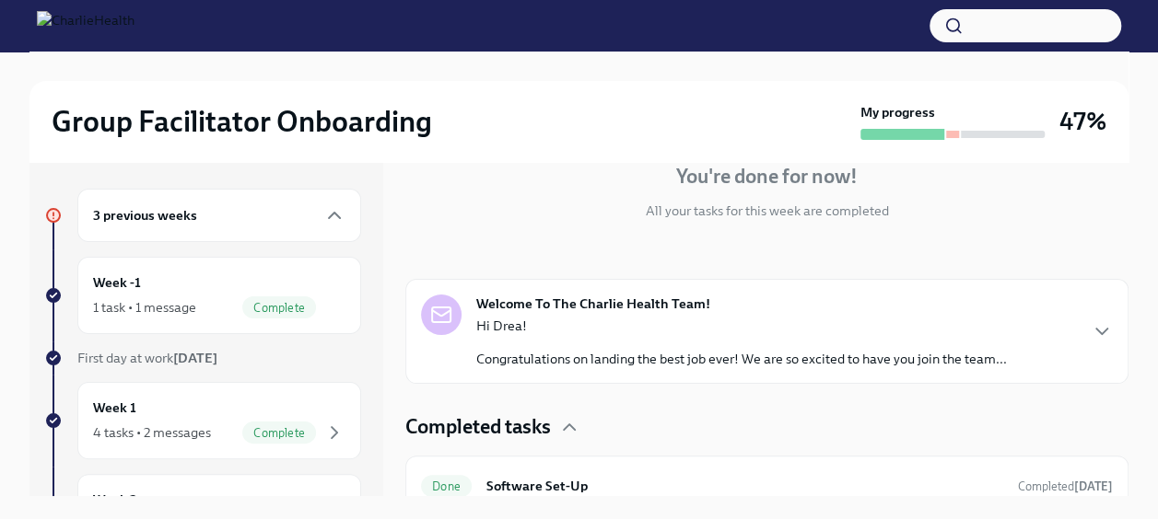
scroll to position [180, 0]
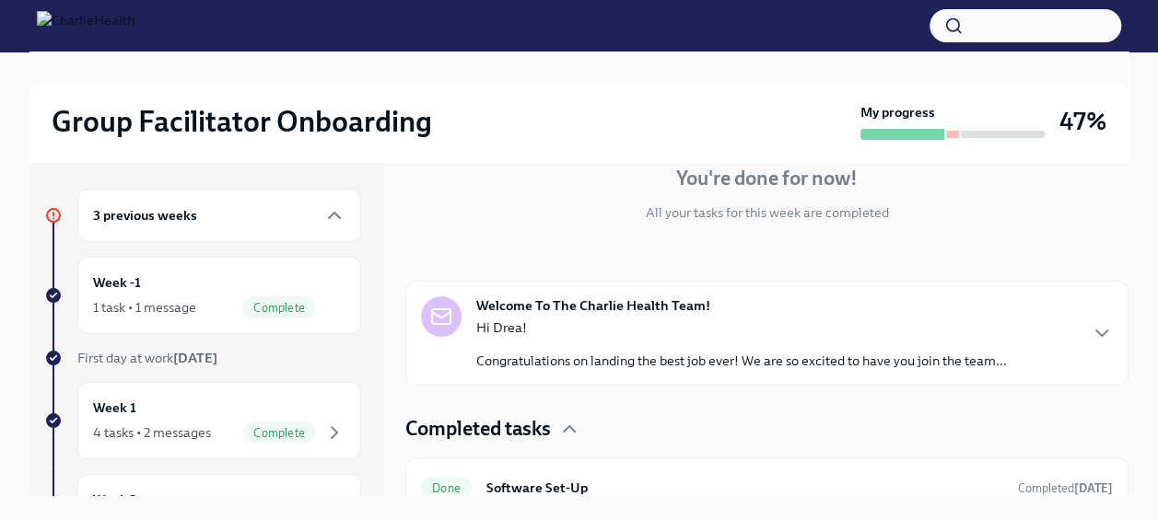
click at [166, 199] on div "3 previous weeks" at bounding box center [219, 215] width 284 height 53
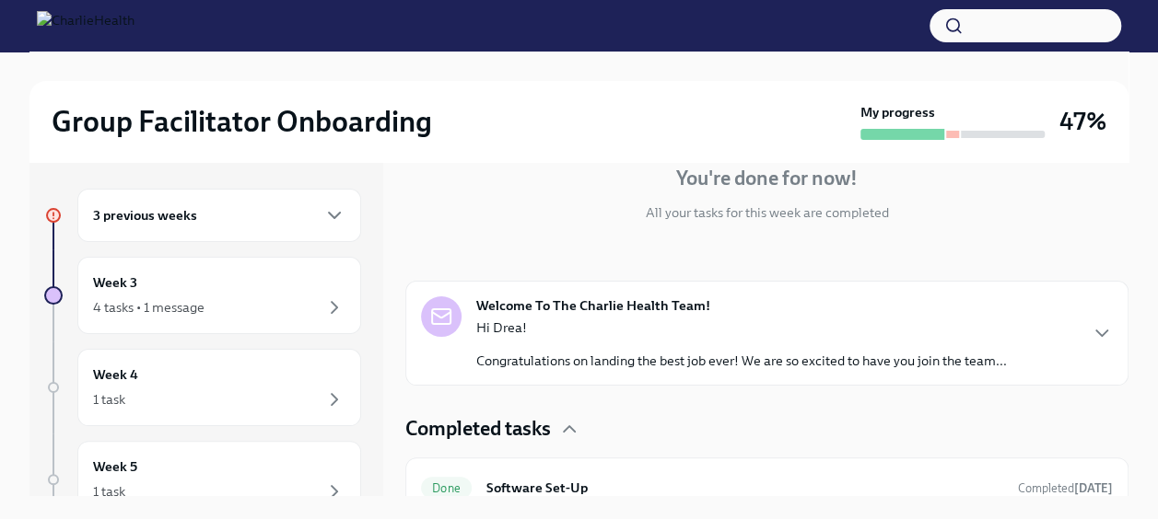
click at [241, 221] on div "3 previous weeks" at bounding box center [219, 215] width 252 height 22
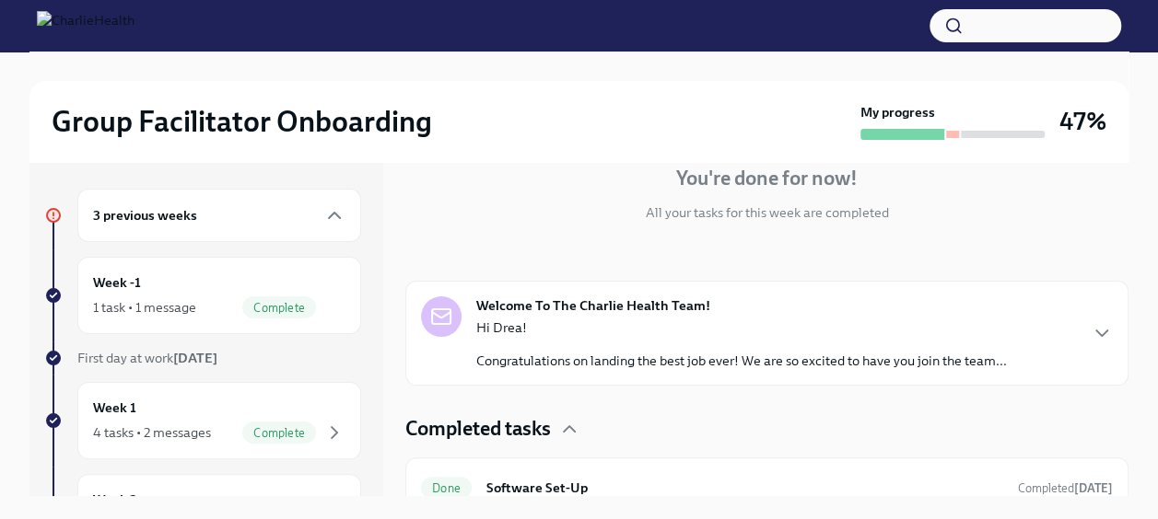
click at [241, 221] on div "3 previous weeks" at bounding box center [219, 215] width 252 height 22
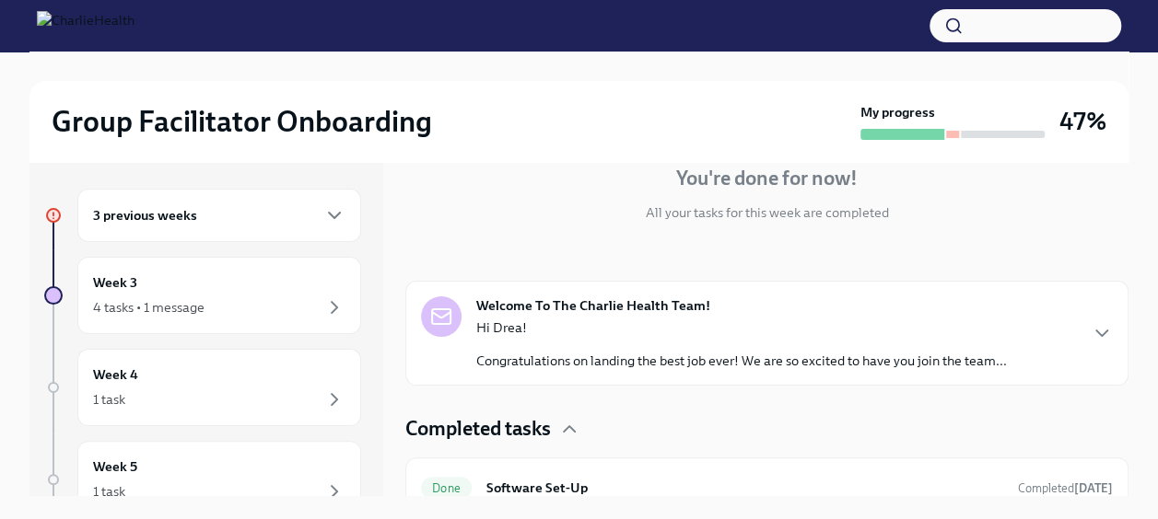
click at [241, 221] on div "3 previous weeks" at bounding box center [219, 215] width 252 height 22
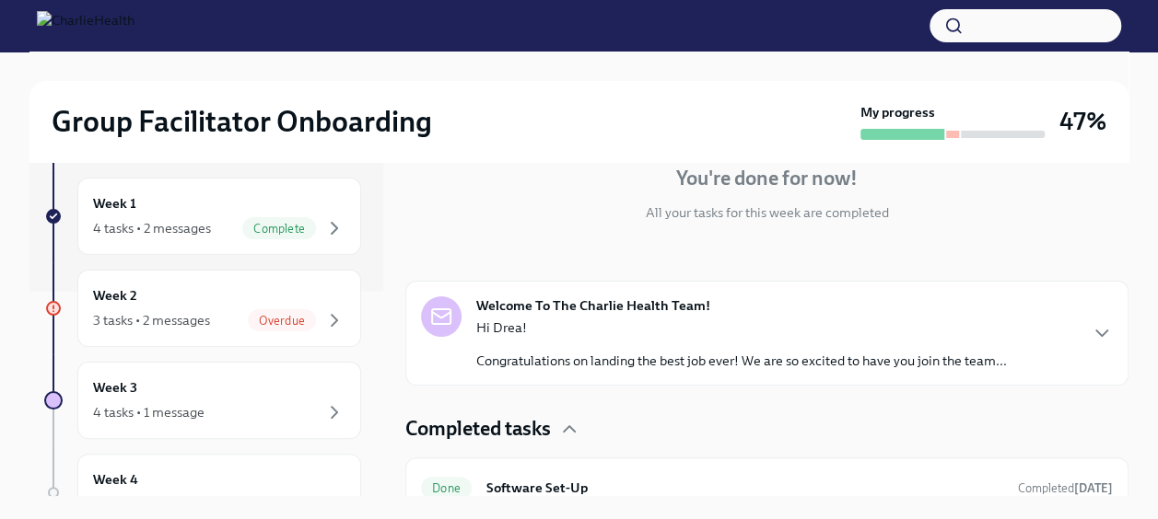
scroll to position [208, 0]
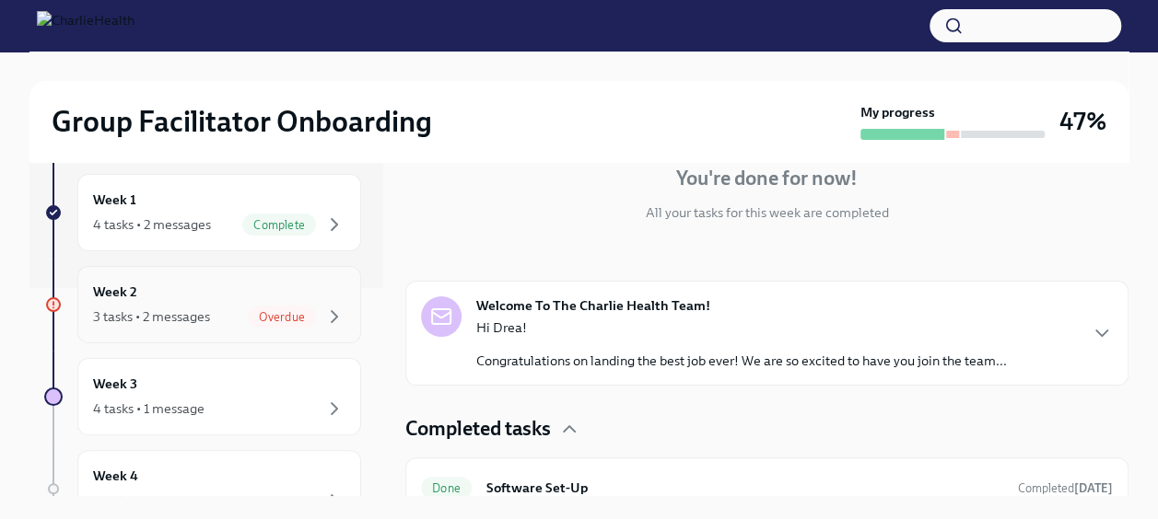
click at [237, 298] on div "Week 2 3 tasks • 2 messages Overdue" at bounding box center [219, 305] width 252 height 46
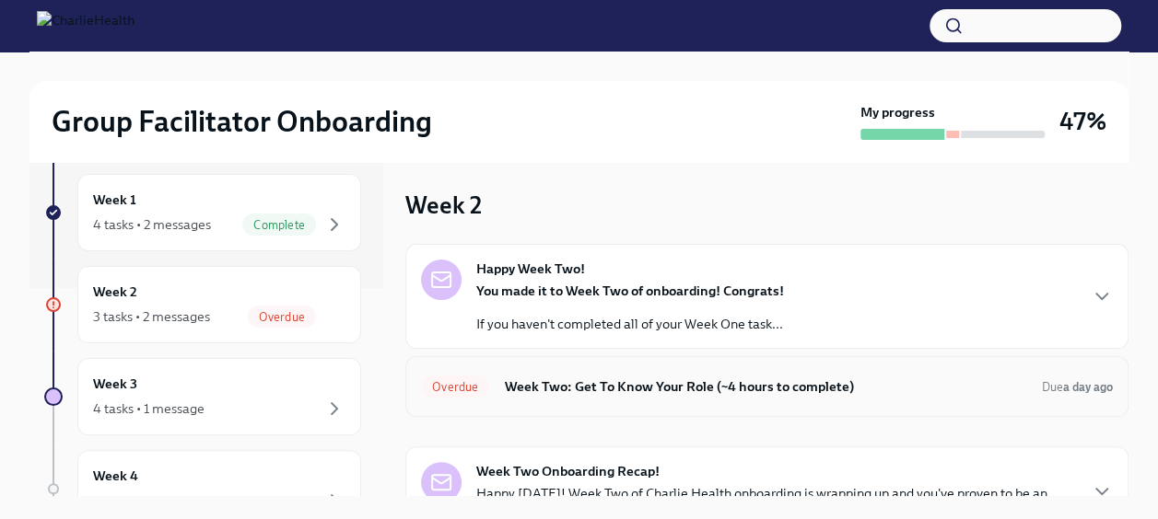
click at [582, 387] on h6 "Week Two: Get To Know Your Role (~4 hours to complete)" at bounding box center [765, 387] width 523 height 20
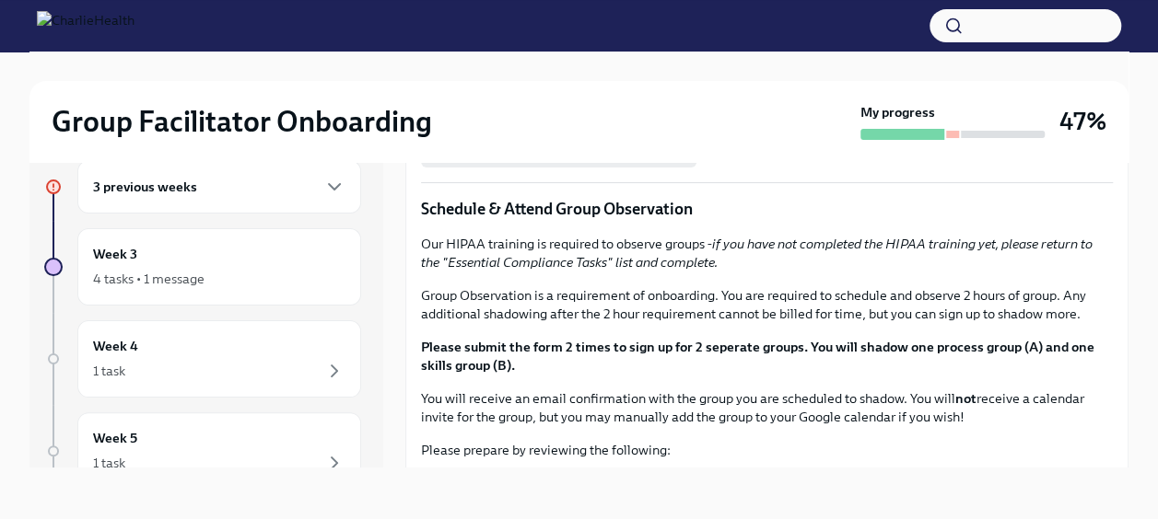
scroll to position [822, 0]
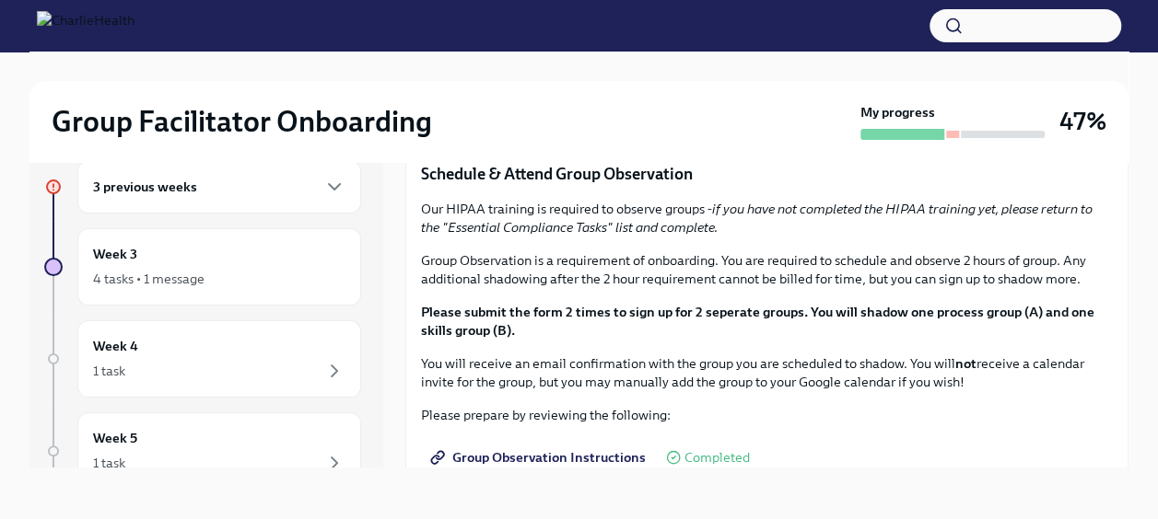
drag, startPoint x: 774, startPoint y: 361, endPoint x: 481, endPoint y: 368, distance: 292.9
click at [481, 368] on div "You've made it to Week Two of Charlie Health onboarding! Congratulations and th…" at bounding box center [767, 219] width 692 height 1334
copy p "https://calendly.com/lara-babalola-charliehealth/"
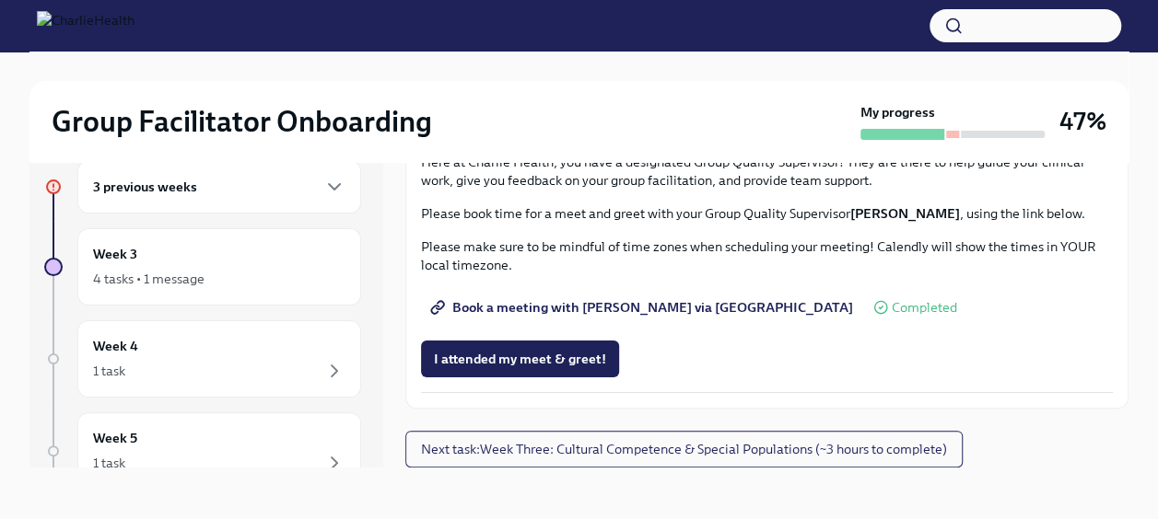
scroll to position [1822, 0]
click at [549, 365] on span "I attended my meet & greet!" at bounding box center [520, 359] width 172 height 18
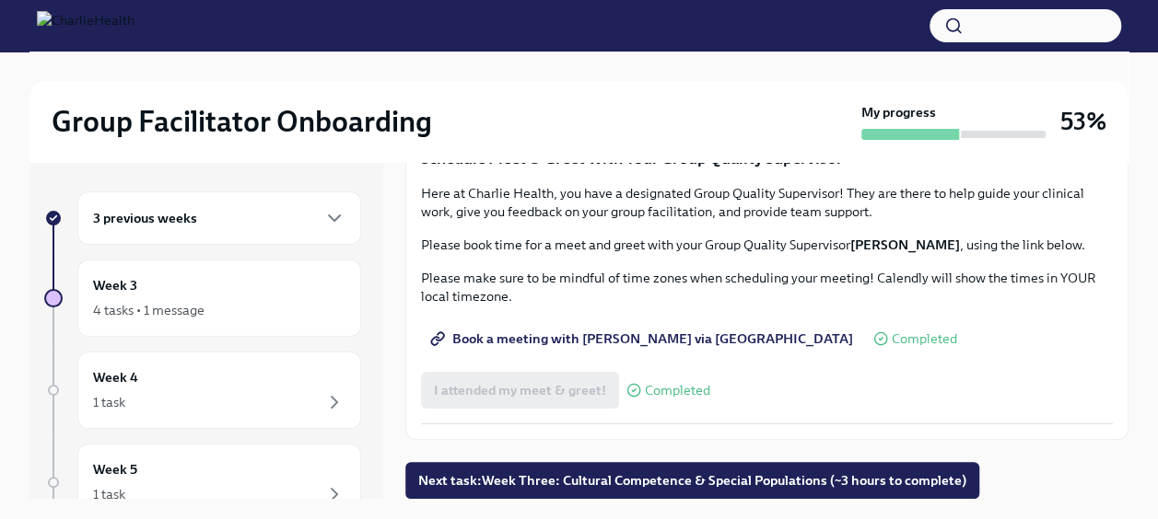
scroll to position [31, 0]
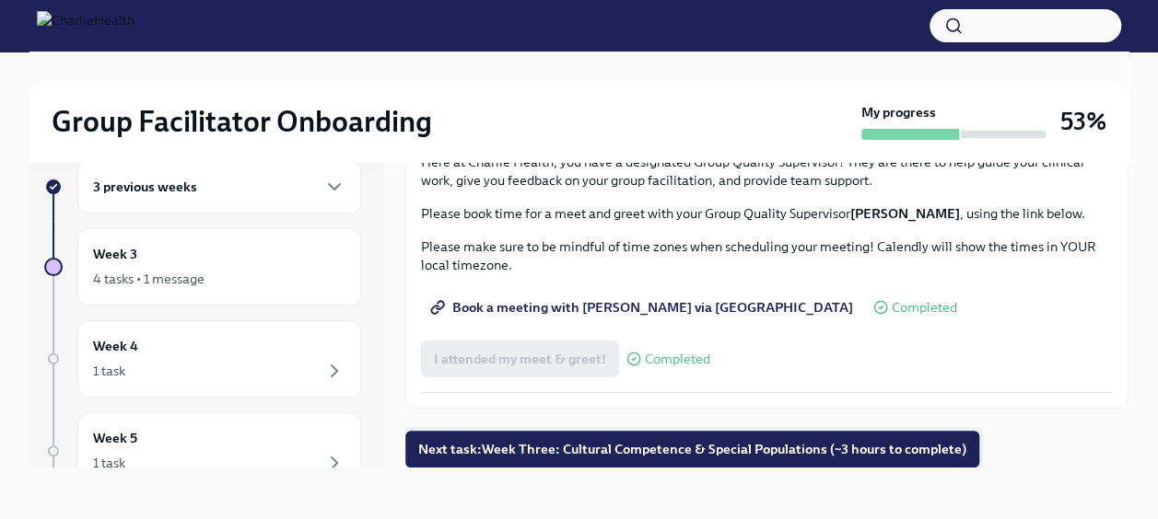
click at [530, 457] on span "Next task : Week Three: Cultural Competence & Special Populations (~3 hours to …" at bounding box center [692, 449] width 548 height 18
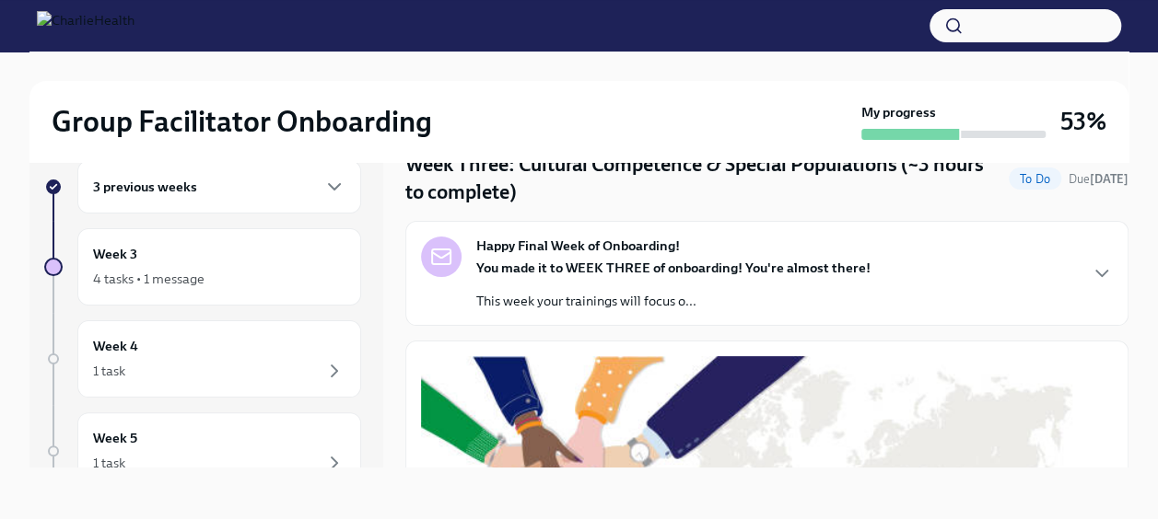
scroll to position [43, 0]
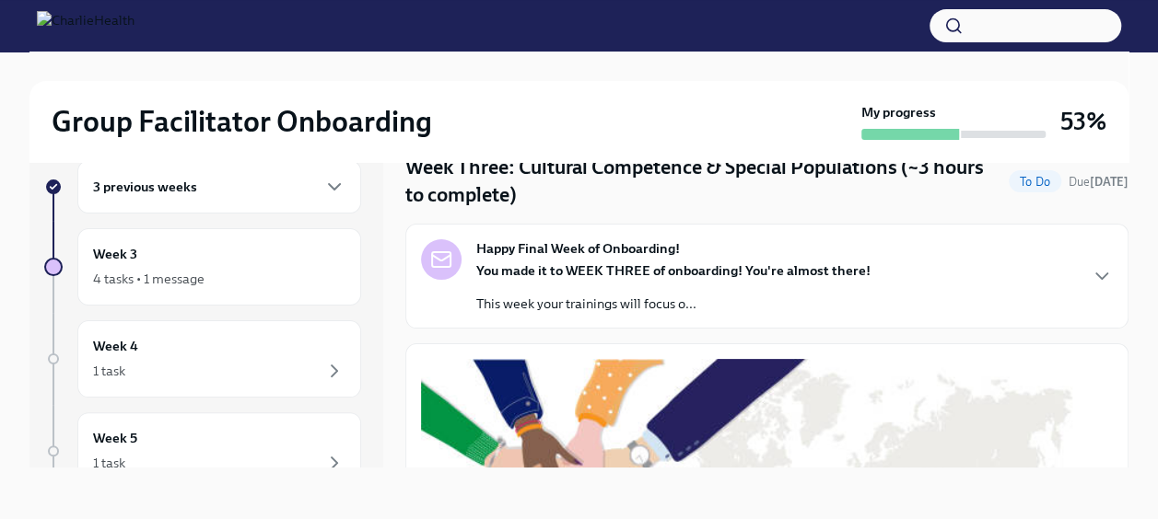
click at [961, 274] on div "Happy Final Week of Onboarding! You made it to WEEK THREE of onboarding! You're…" at bounding box center [767, 276] width 692 height 74
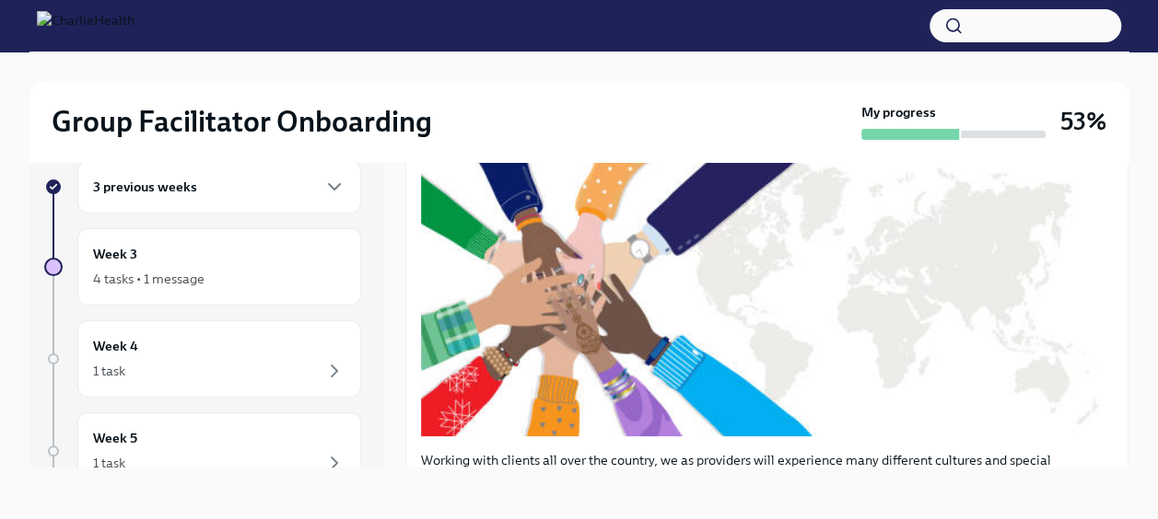
scroll to position [602, 0]
